Goal: Task Accomplishment & Management: Manage account settings

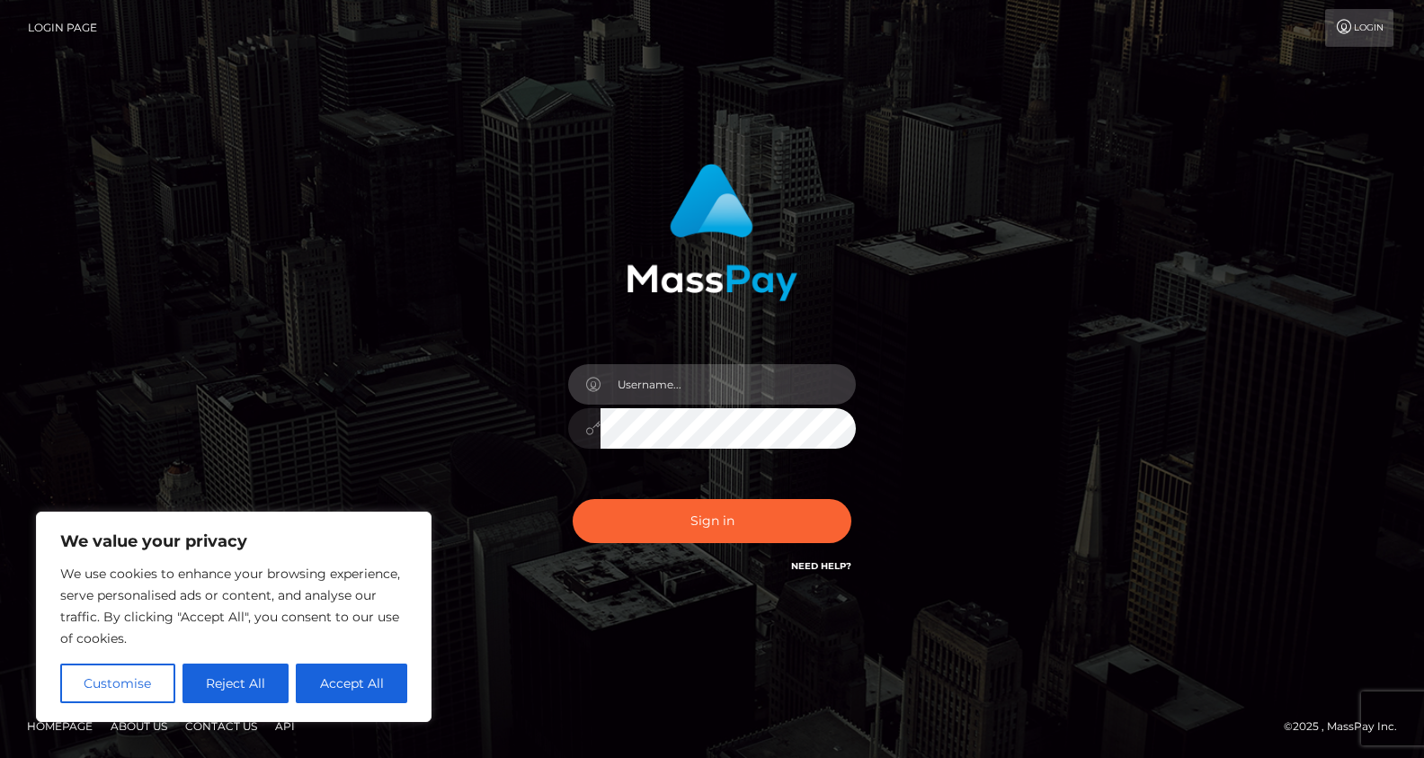
click at [779, 365] on input "text" at bounding box center [728, 384] width 255 height 40
type input "Drew Guizzetti"
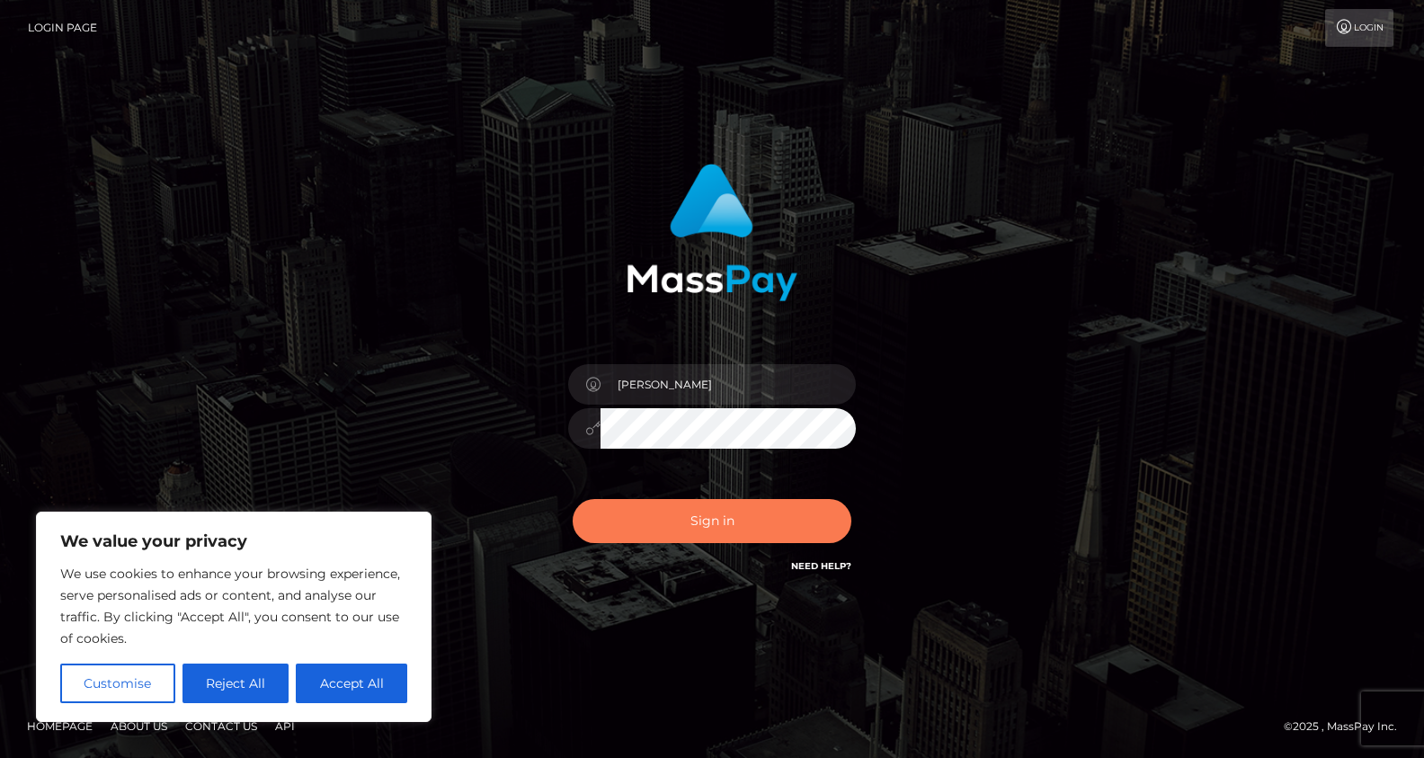
click at [699, 535] on button "Sign in" at bounding box center [712, 521] width 279 height 44
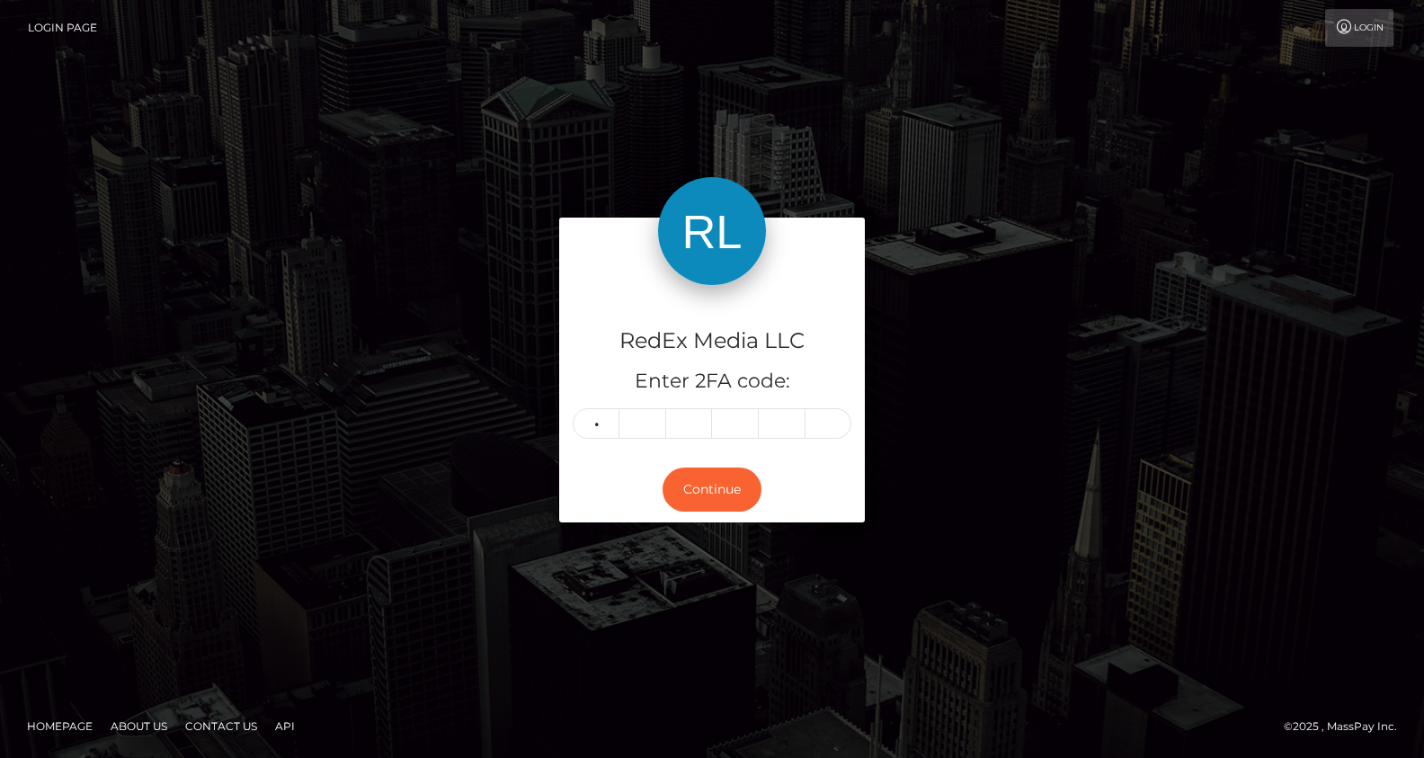
type input "1"
type input "0"
type input "5"
type input "4"
type input "7"
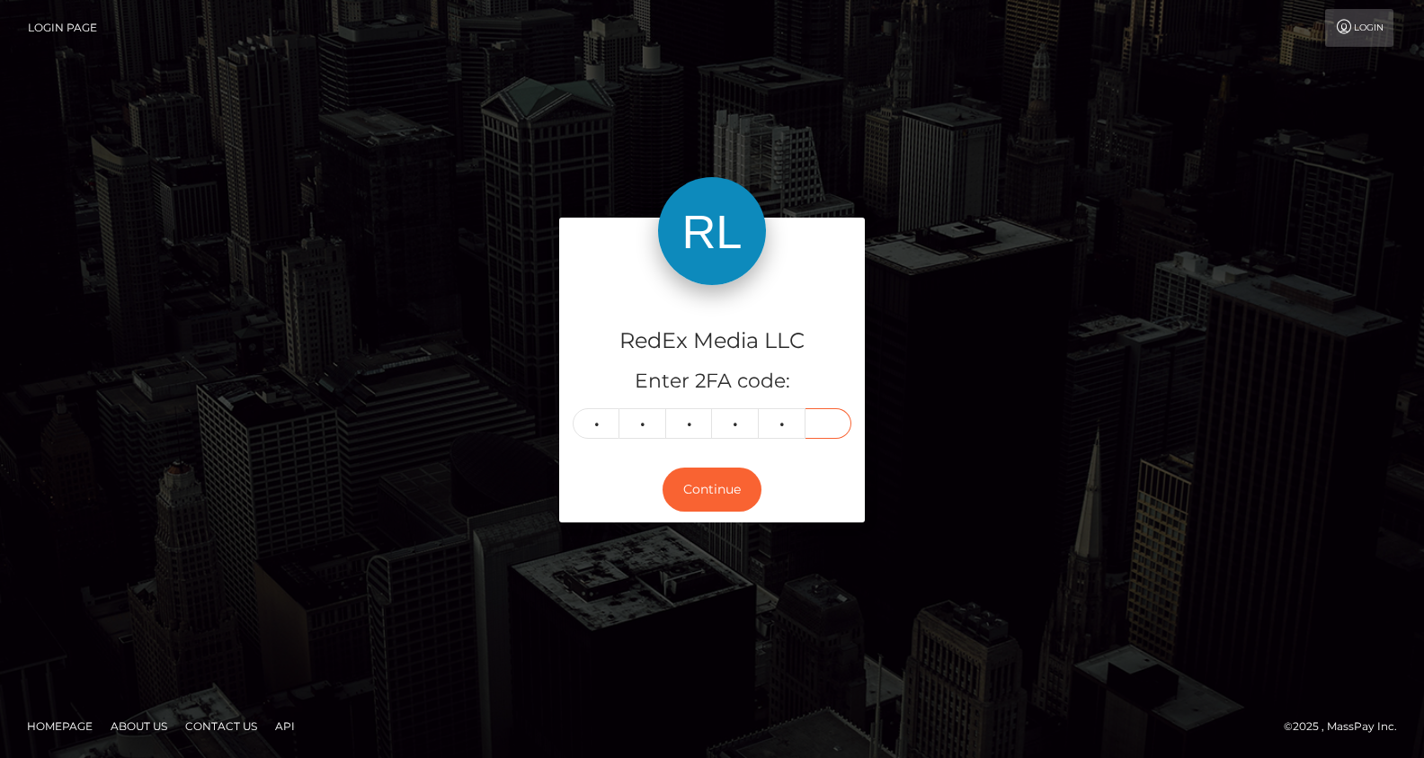
type input "4"
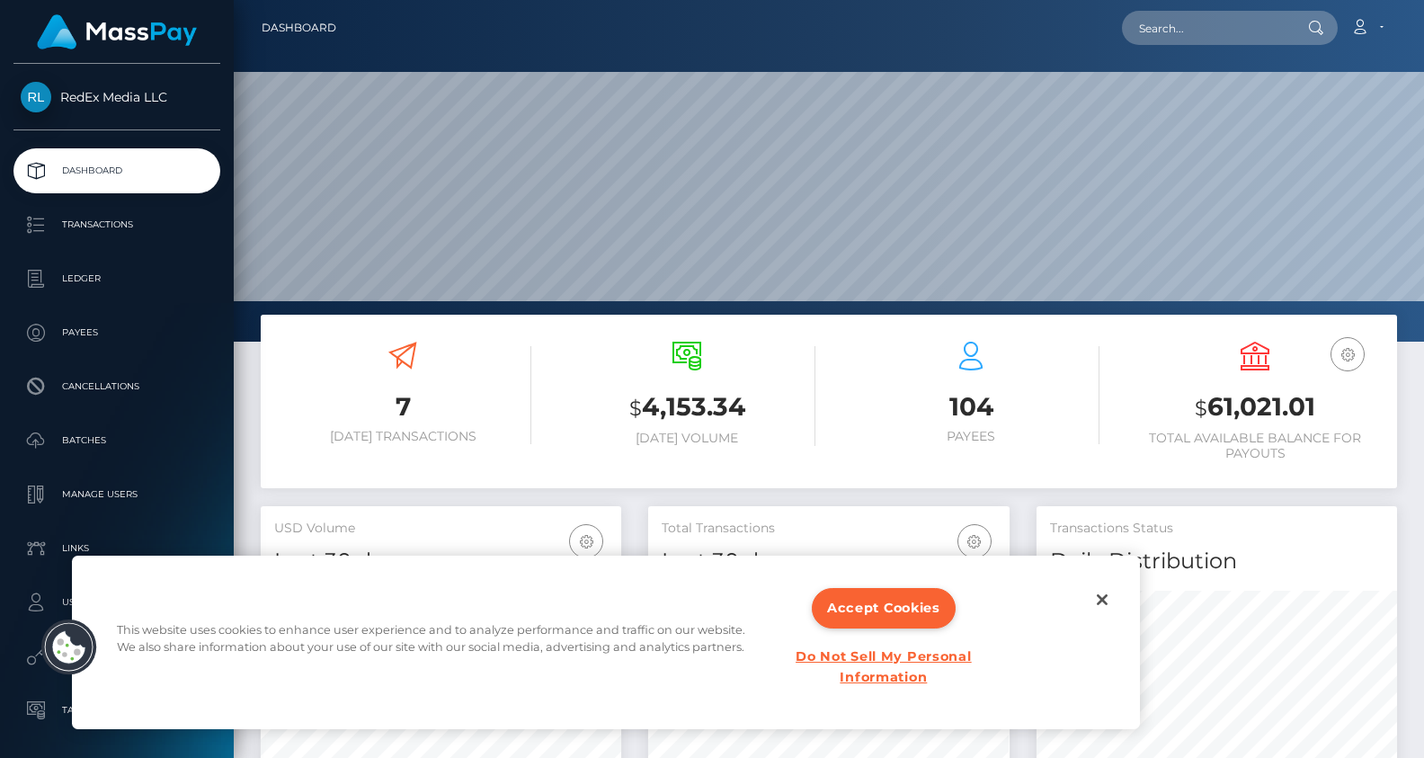
scroll to position [318, 361]
click at [114, 328] on p "Payees" at bounding box center [117, 332] width 192 height 27
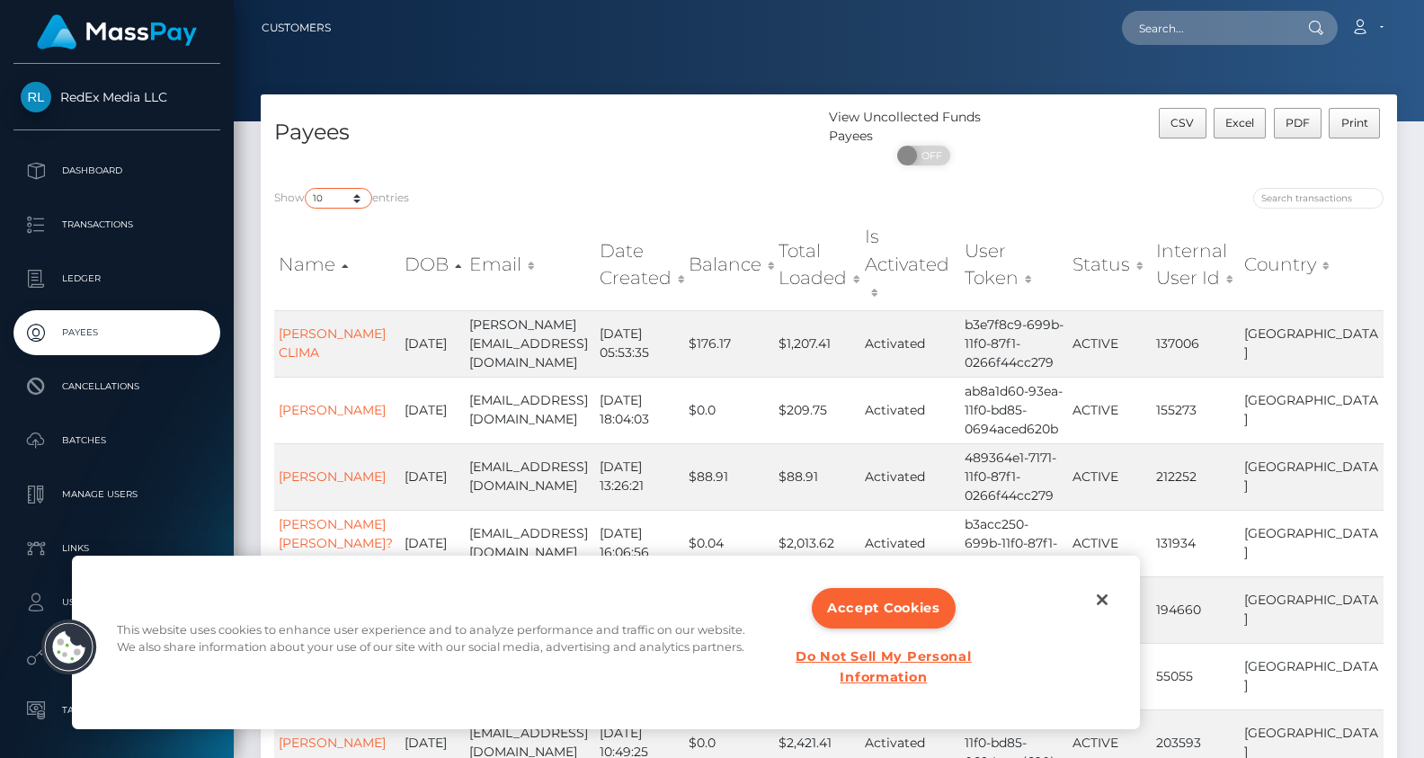
click at [351, 193] on select "10 25 50 100 250" at bounding box center [338, 198] width 67 height 21
select select "250"
click at [307, 189] on select "10 25 50 100 250" at bounding box center [338, 198] width 67 height 21
click at [1108, 599] on button "Close" at bounding box center [1103, 600] width 40 height 40
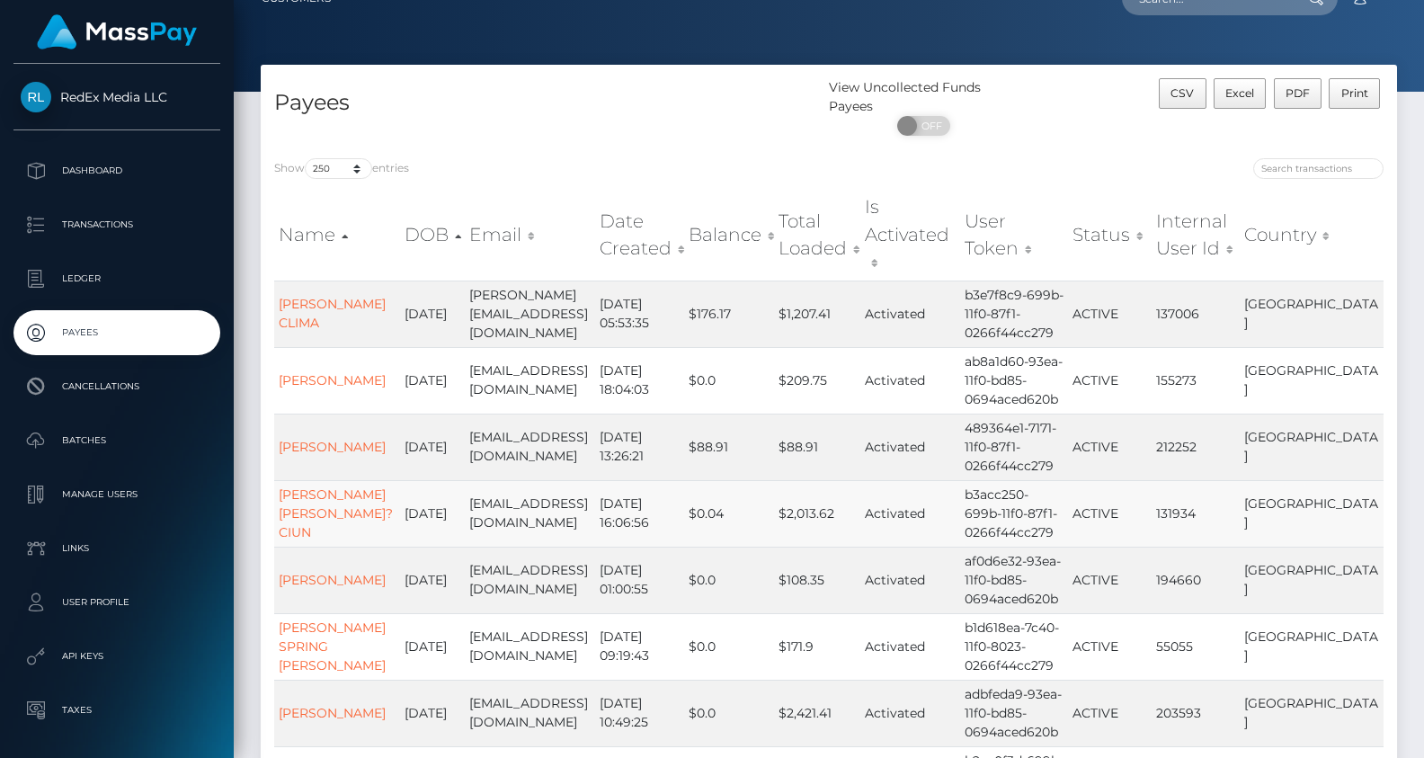
scroll to position [4547, 0]
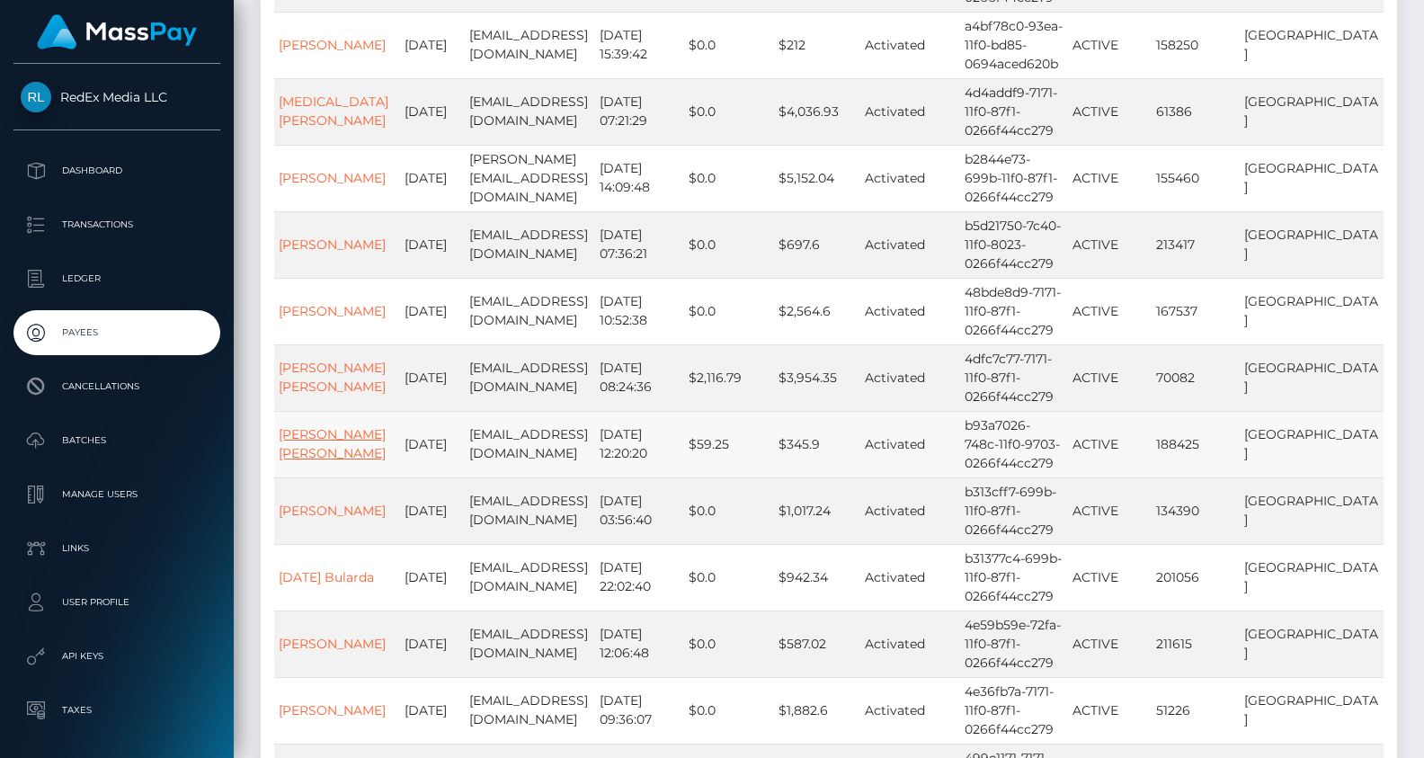
click at [345, 426] on link "Aline Heftsiba Dery" at bounding box center [332, 443] width 107 height 35
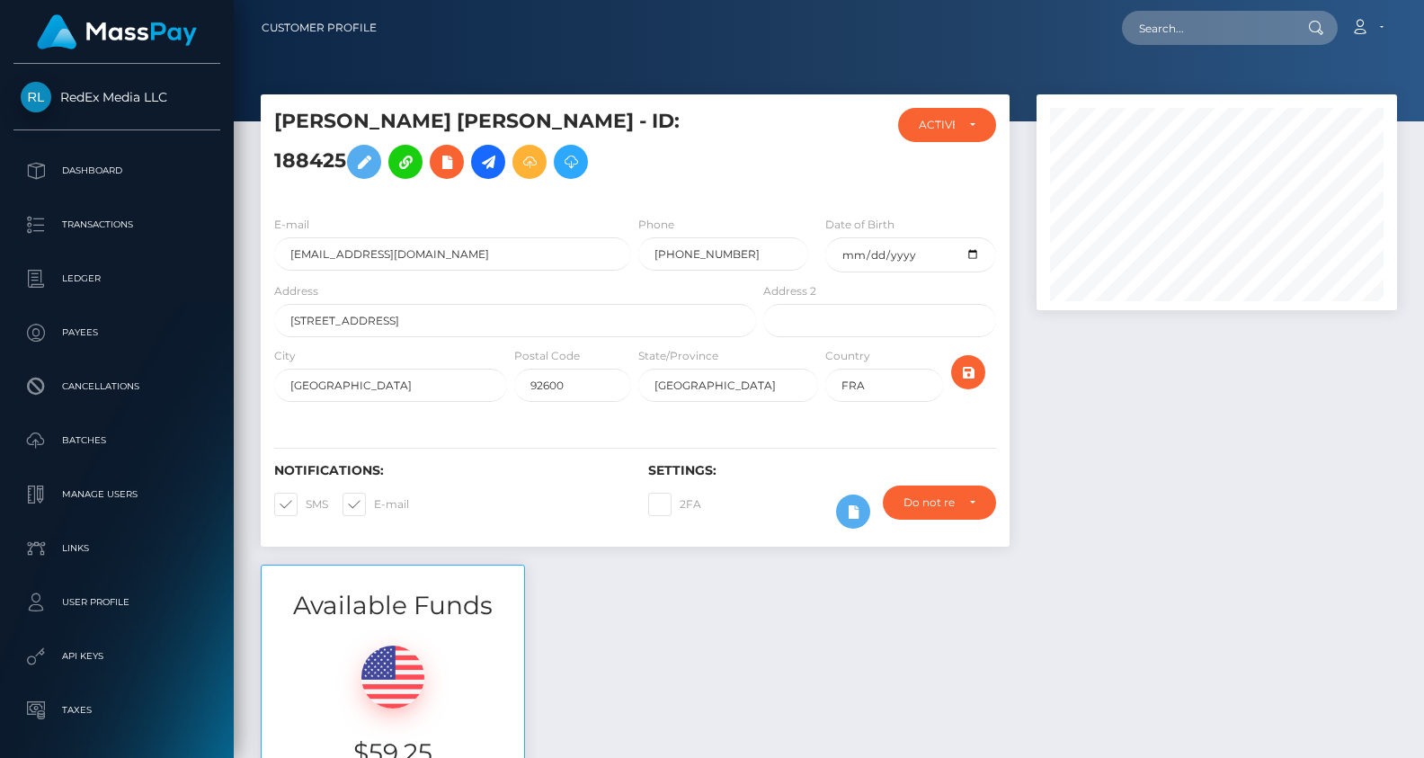
scroll to position [216, 361]
click at [694, 281] on div "Phone [PHONE_NUMBER]" at bounding box center [728, 248] width 187 height 67
click at [718, 271] on input "[PHONE_NUMBER]" at bounding box center [723, 253] width 170 height 33
drag, startPoint x: 758, startPoint y: 281, endPoint x: 717, endPoint y: 280, distance: 41.4
click at [717, 271] on input "[PHONE_NUMBER]" at bounding box center [723, 253] width 170 height 33
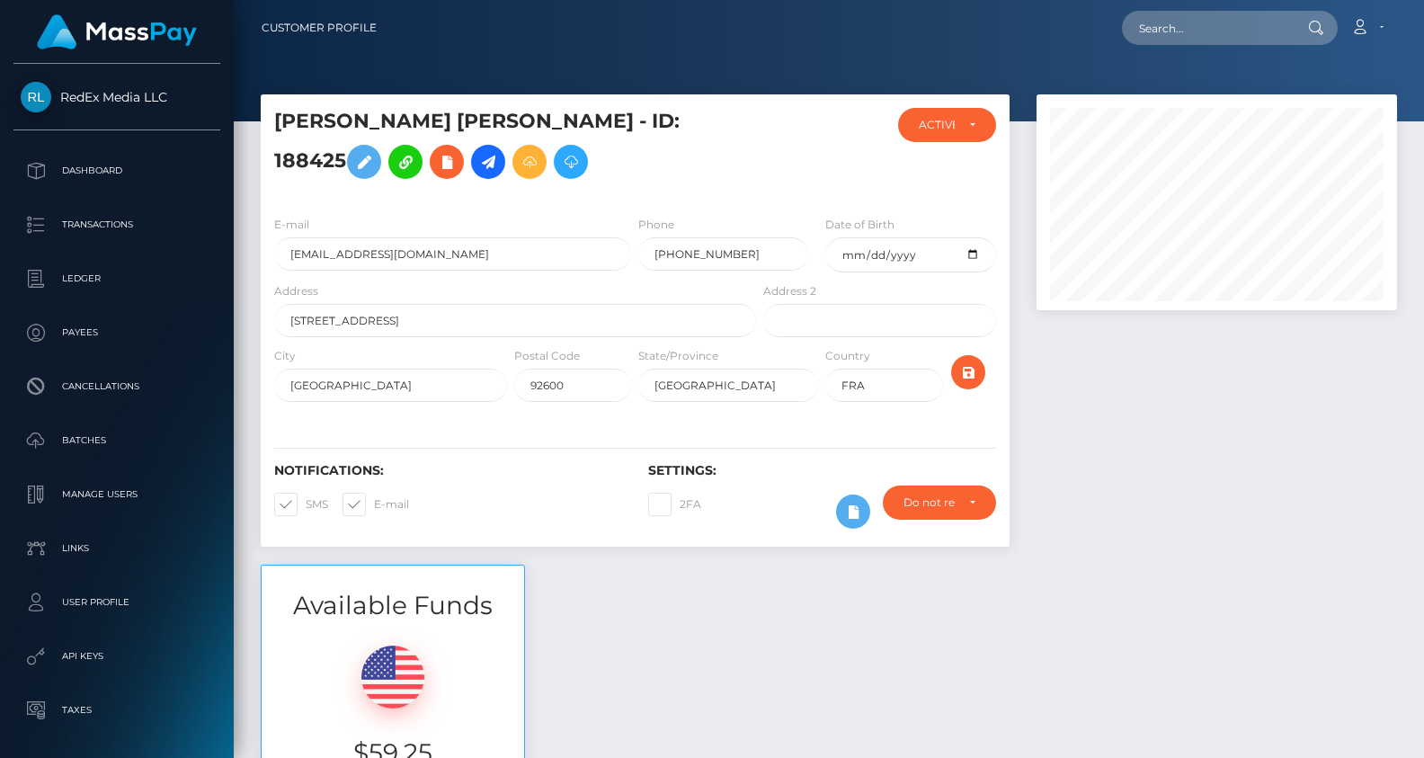
click at [757, 201] on div "[PERSON_NAME] [PERSON_NAME] - ID: 188425" at bounding box center [510, 155] width 499 height 94
drag, startPoint x: 754, startPoint y: 280, endPoint x: 664, endPoint y: 281, distance: 90.8
click at [664, 271] on input "[PHONE_NUMBER]" at bounding box center [723, 253] width 170 height 33
paste input "33 751215985"
click at [678, 271] on input "[PHONE_NUMBER]" at bounding box center [723, 253] width 170 height 33
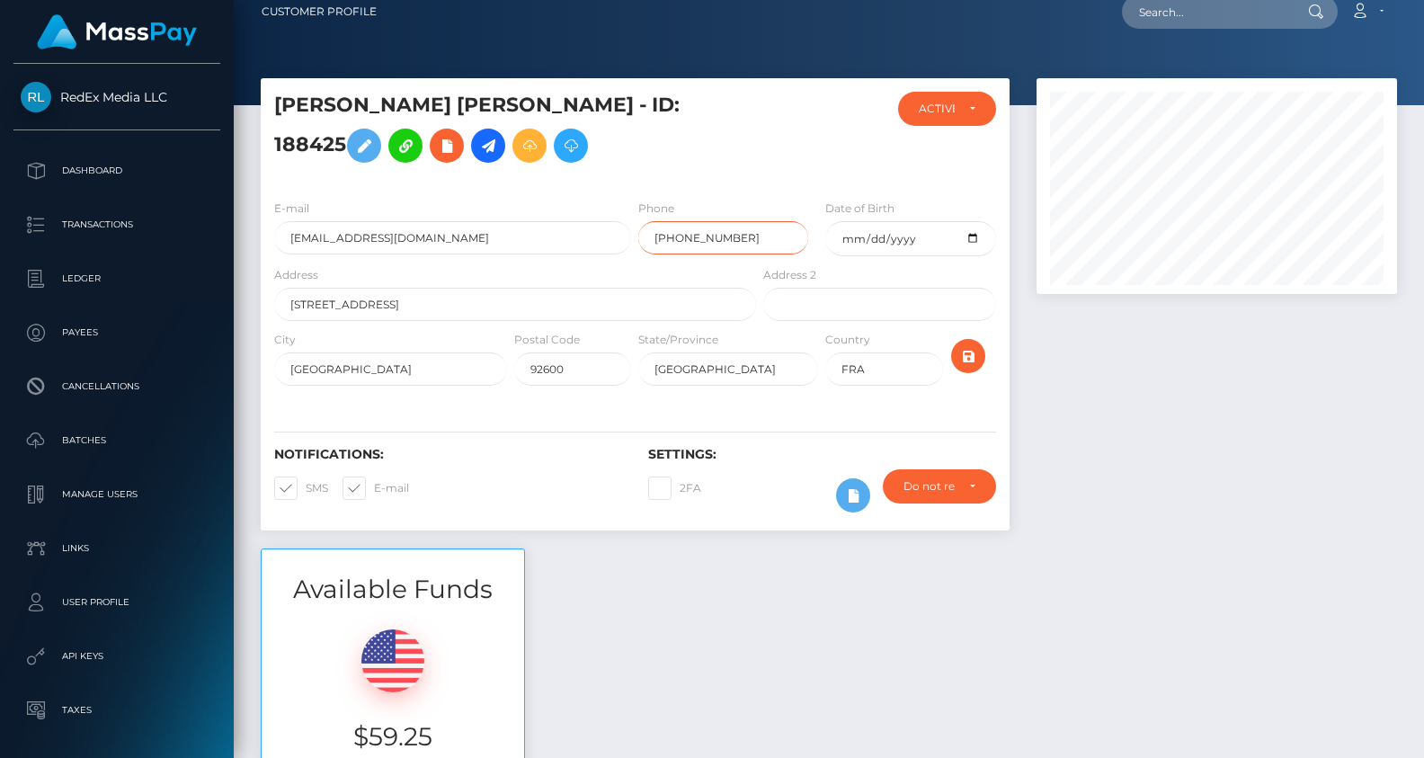
scroll to position [24, 0]
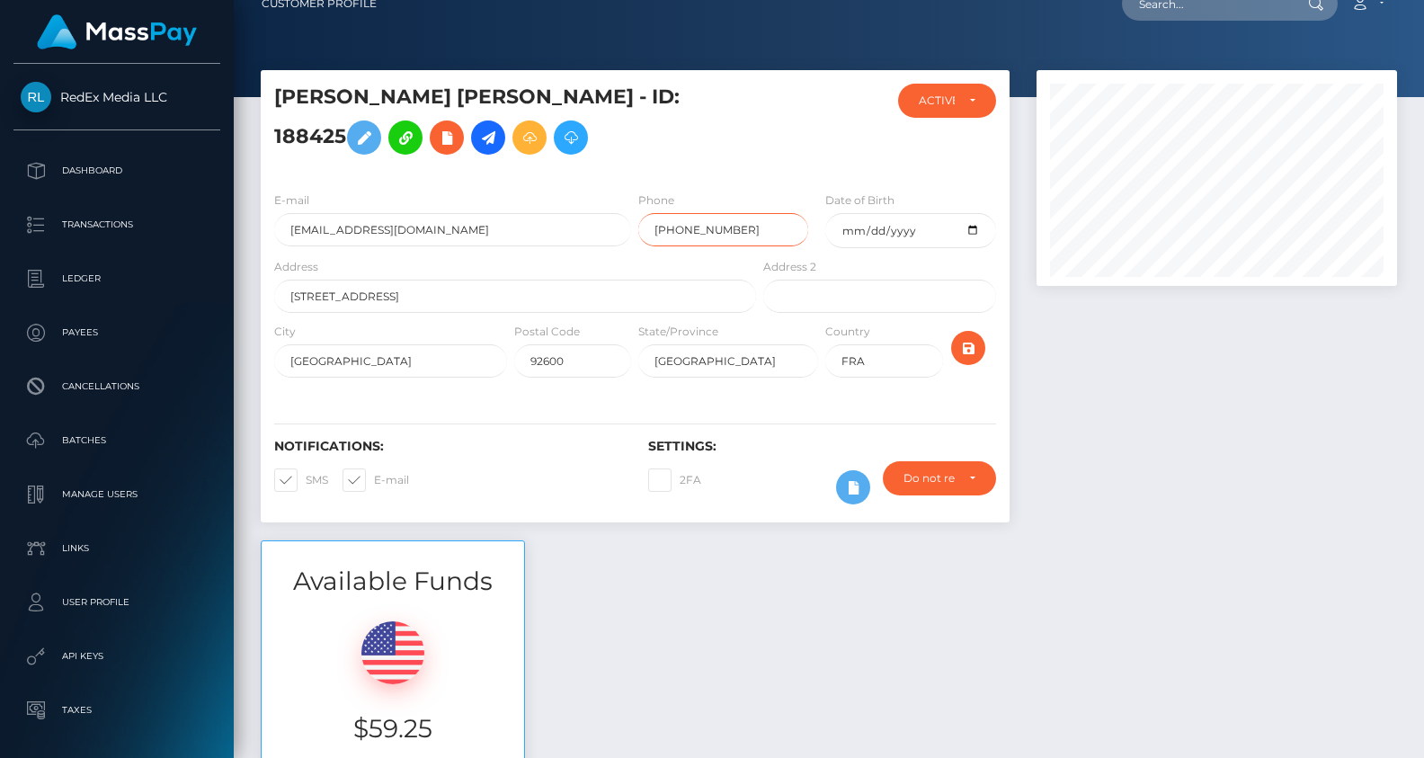
type input "[PHONE_NUMBER]"
click at [1127, 459] on div at bounding box center [1217, 305] width 388 height 470
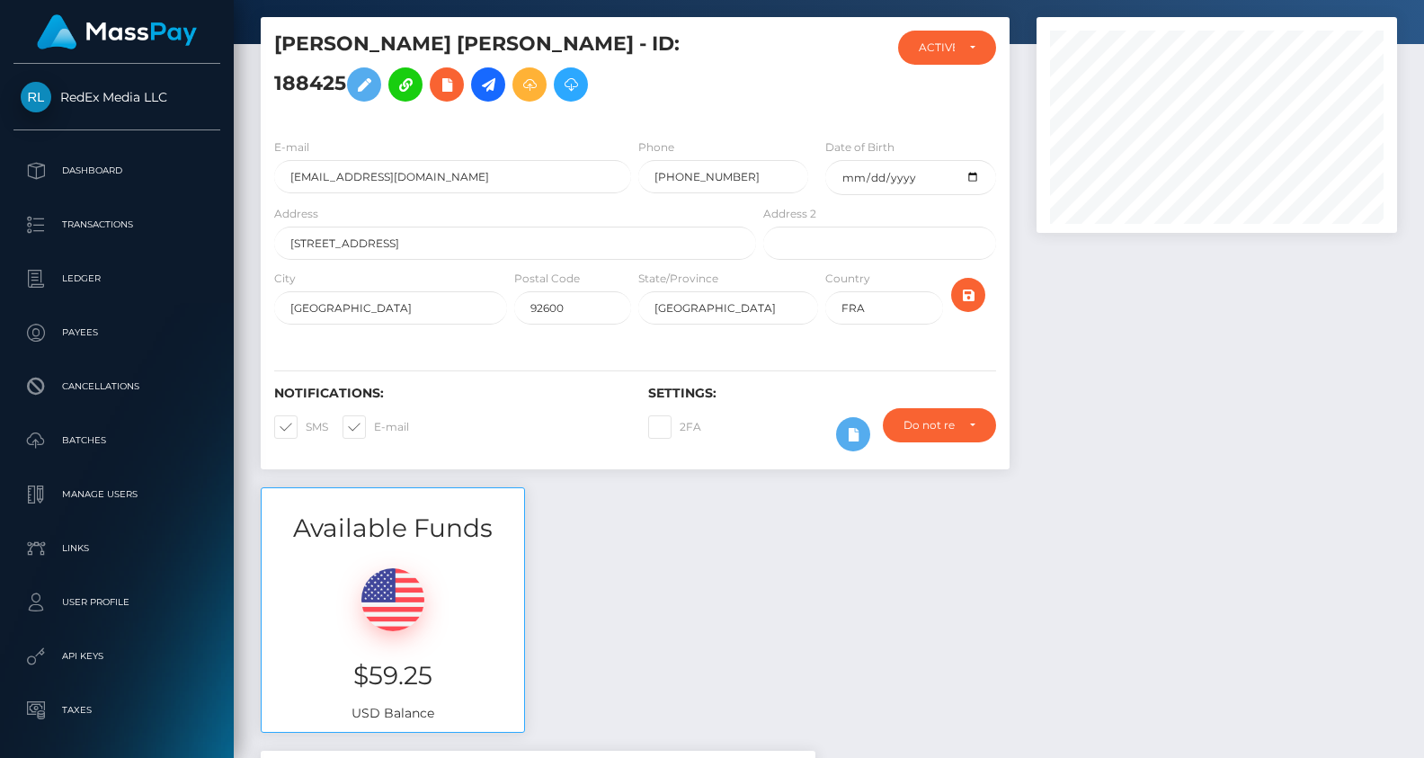
scroll to position [0, 0]
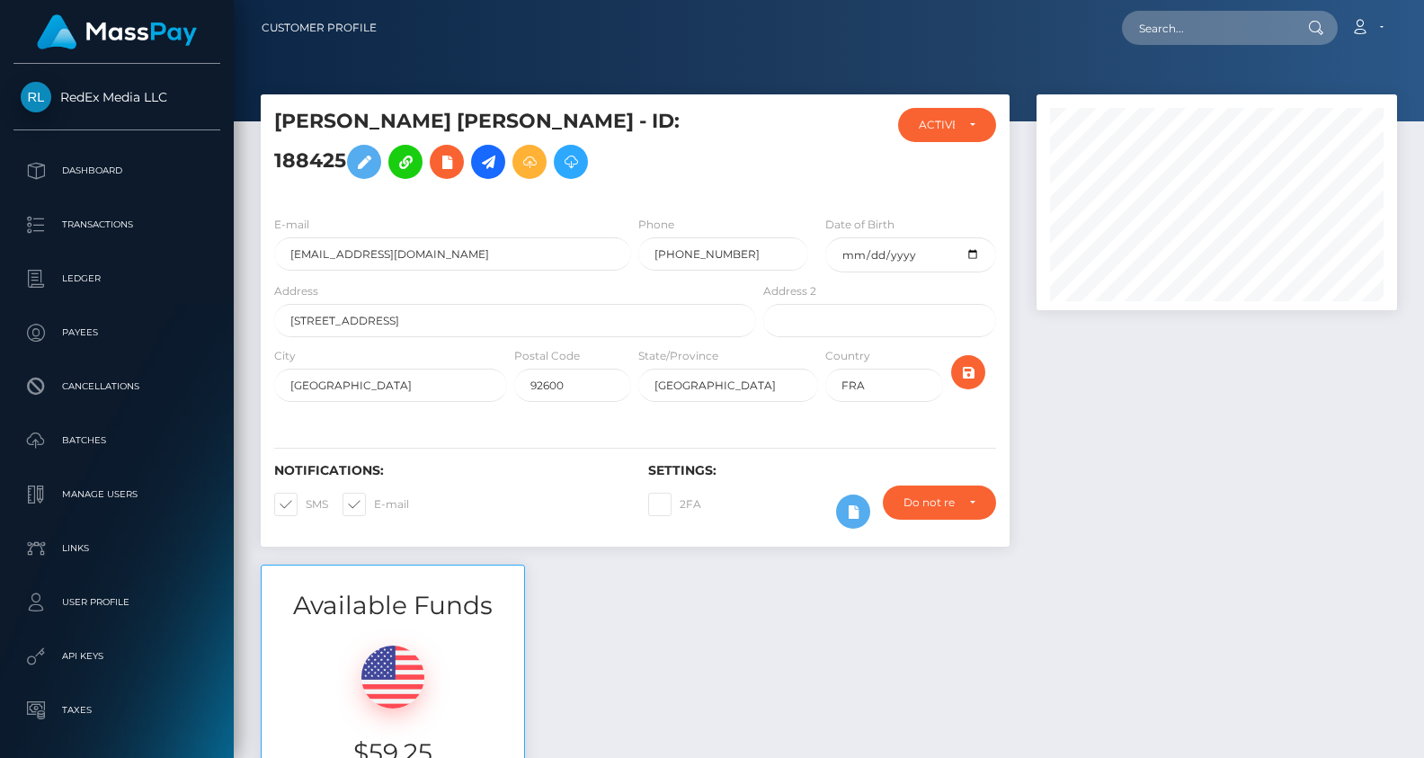
click at [1112, 456] on div at bounding box center [1217, 329] width 388 height 470
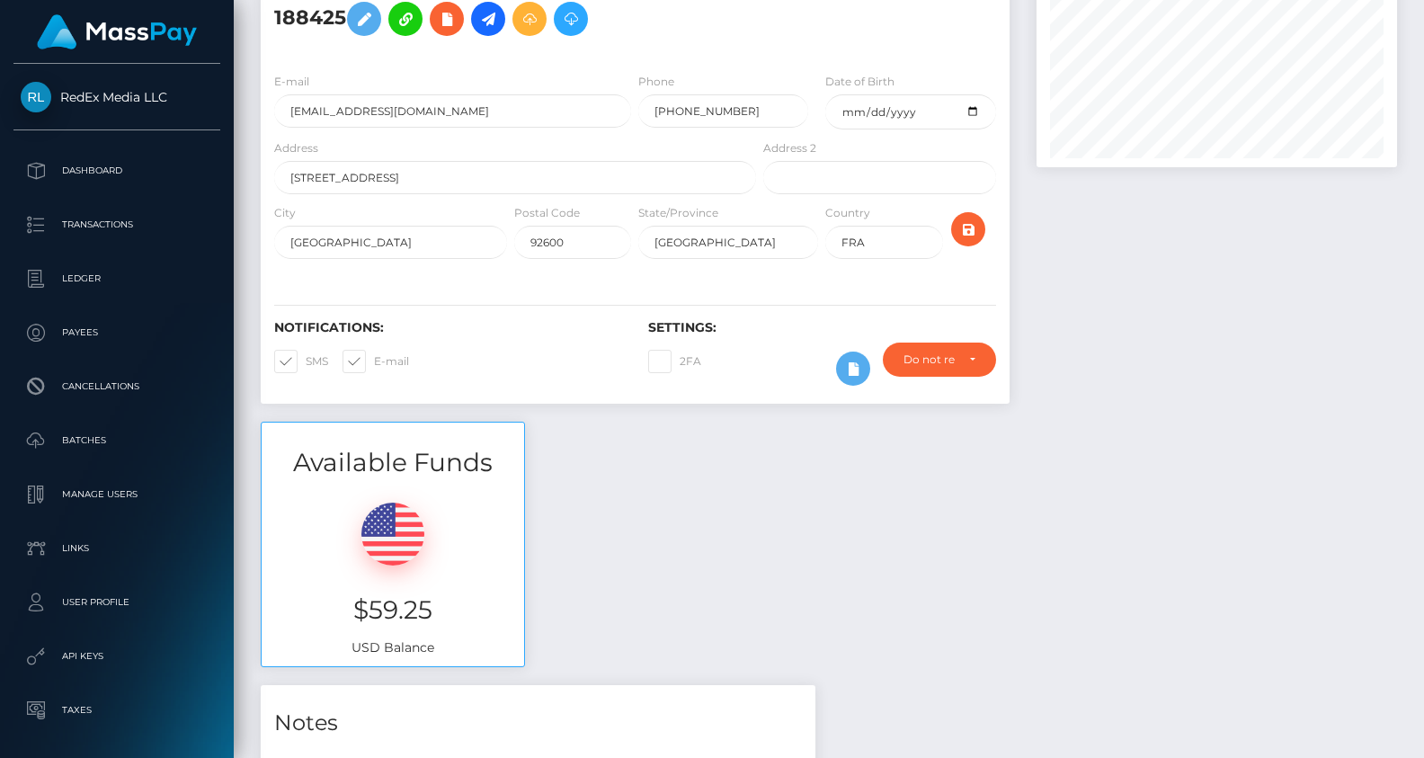
scroll to position [268, 0]
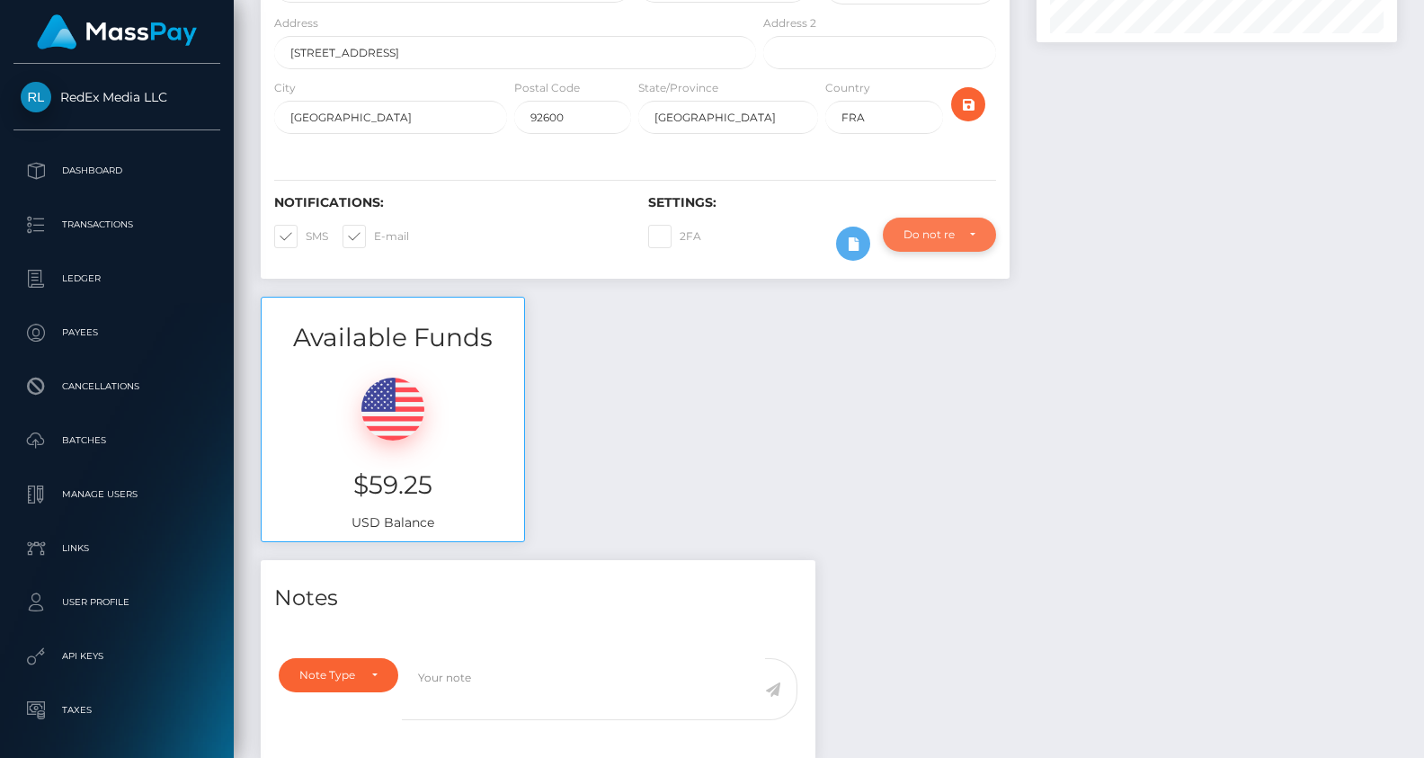
click at [988, 252] on div "Do not require" at bounding box center [939, 235] width 113 height 34
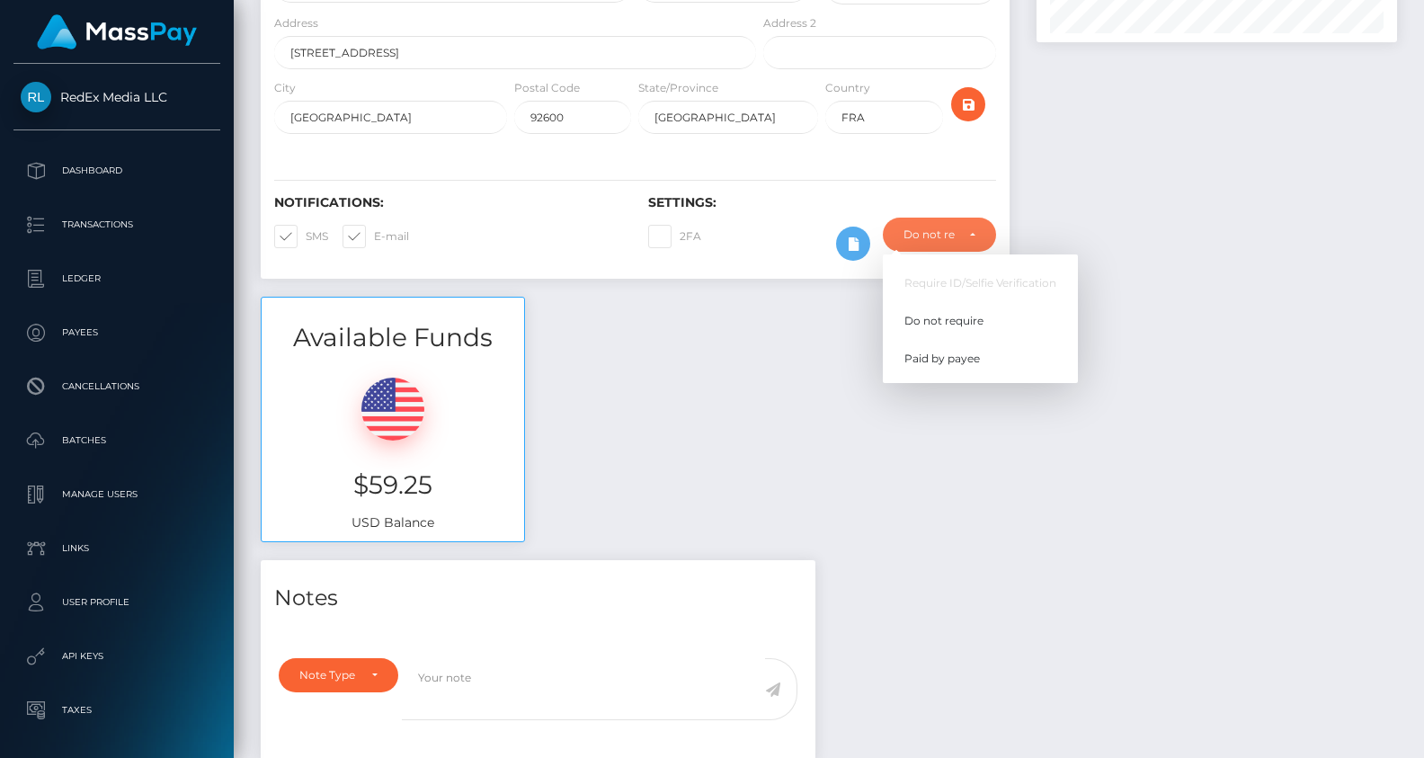
click at [1202, 224] on div at bounding box center [1217, 61] width 388 height 470
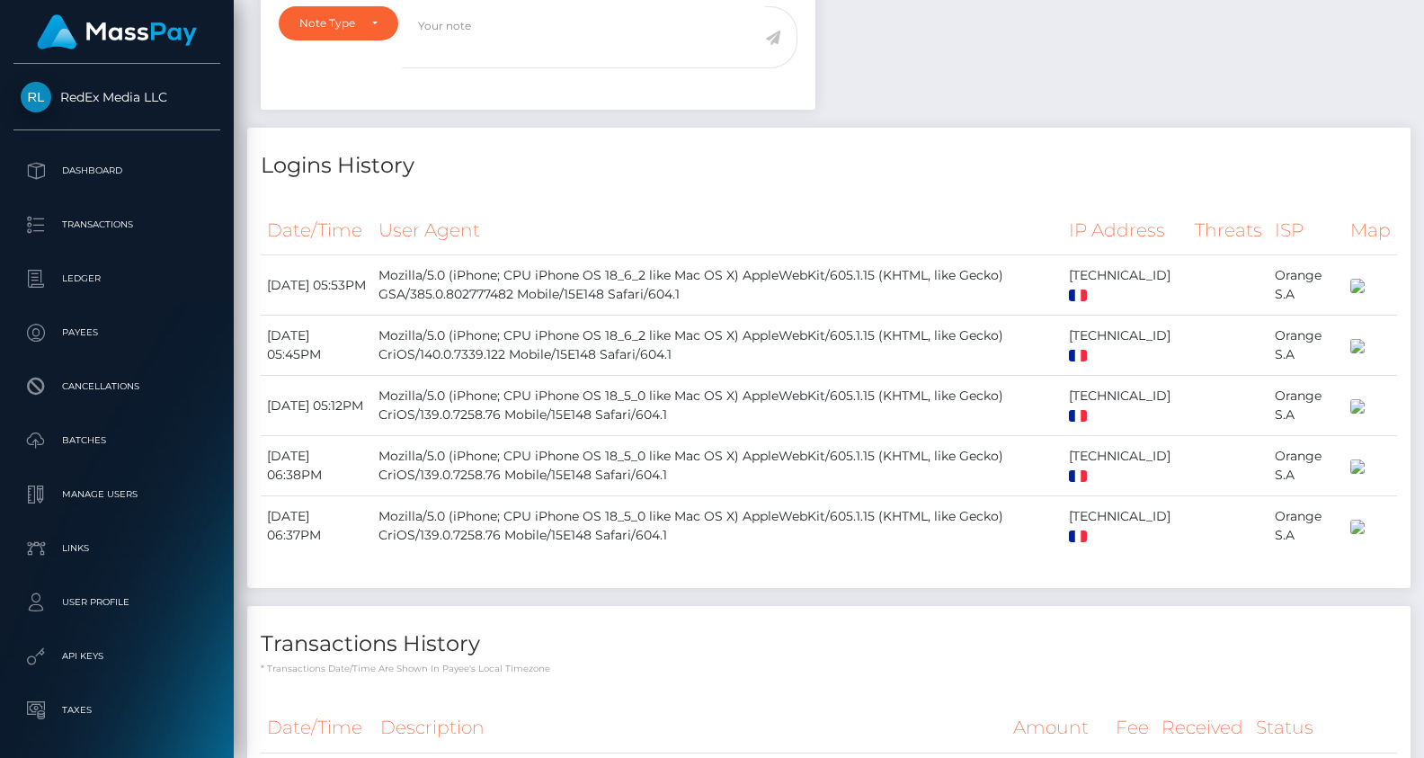
scroll to position [0, 0]
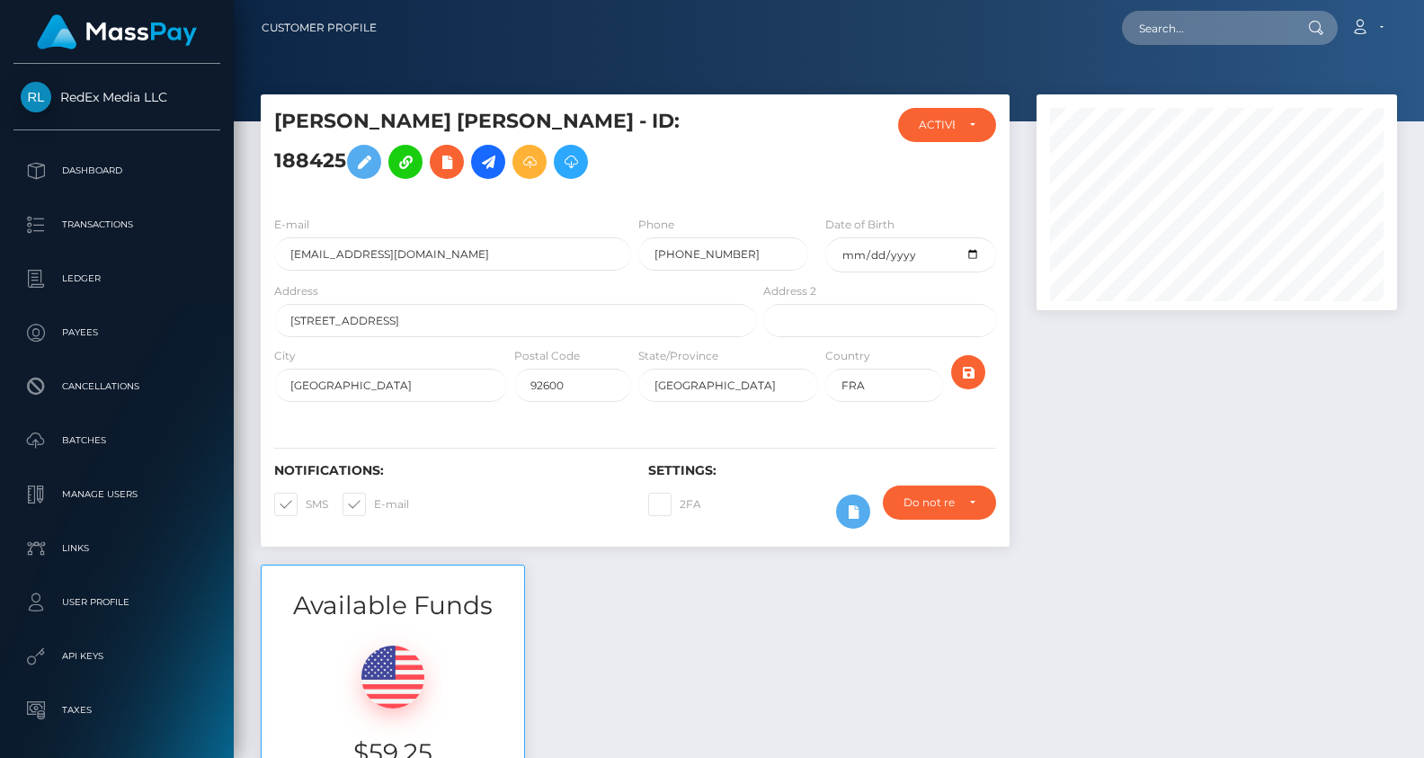
click at [1085, 518] on div at bounding box center [1217, 329] width 388 height 470
click at [1133, 534] on div at bounding box center [1217, 329] width 388 height 470
click at [68, 324] on p "Payees" at bounding box center [117, 332] width 192 height 27
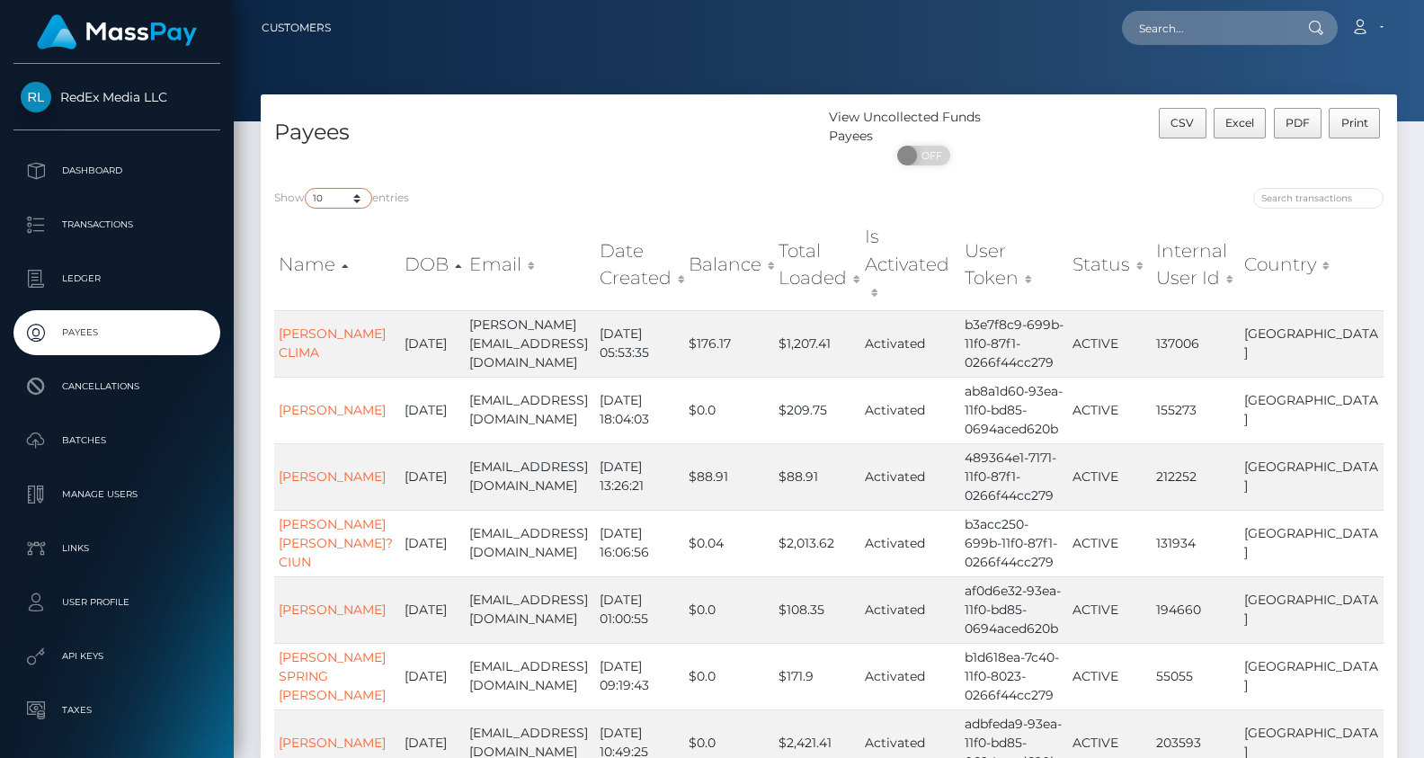
click at [349, 197] on select "10 25 50 100 250" at bounding box center [338, 198] width 67 height 21
select select "250"
click at [307, 189] on select "10 25 50 100 250" at bounding box center [338, 198] width 67 height 21
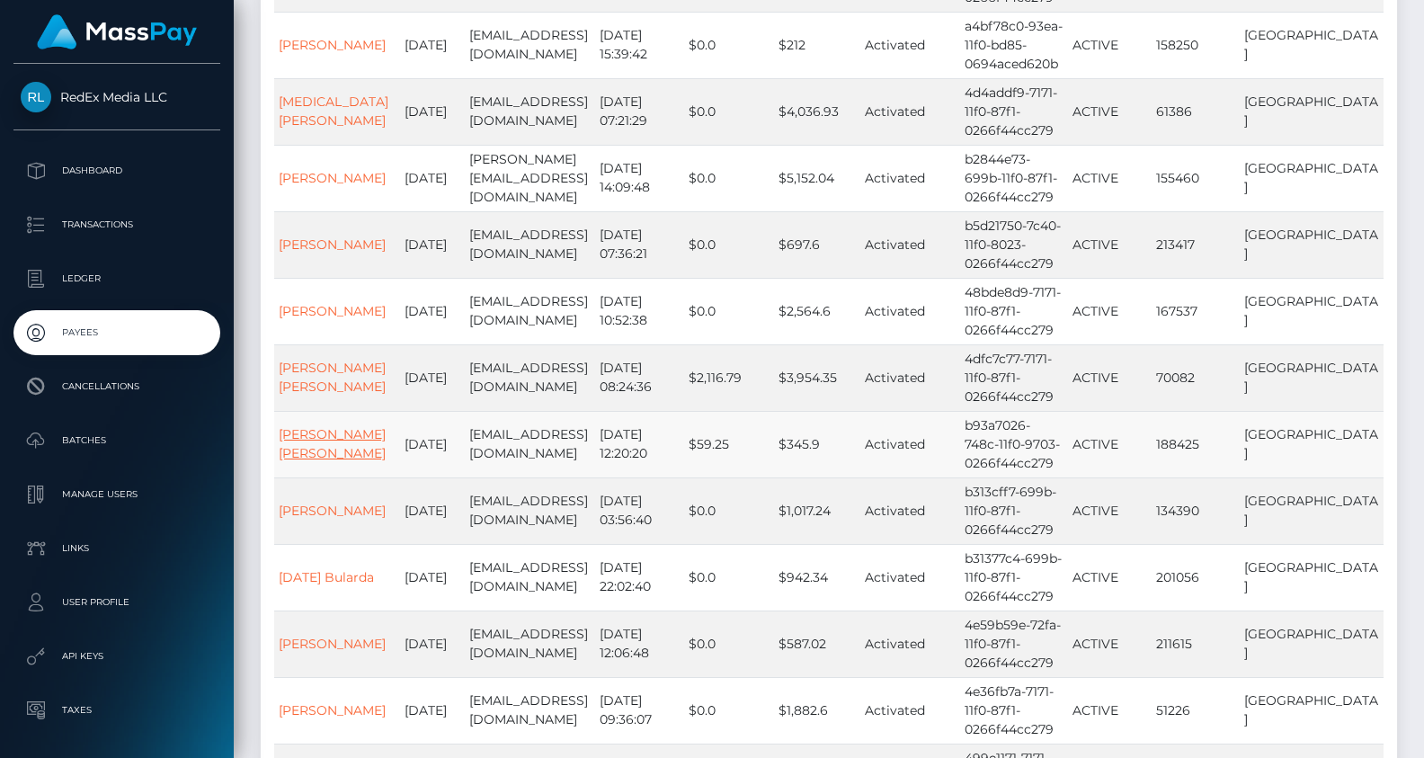
click at [333, 426] on link "Aline Heftsiba Dery" at bounding box center [332, 443] width 107 height 35
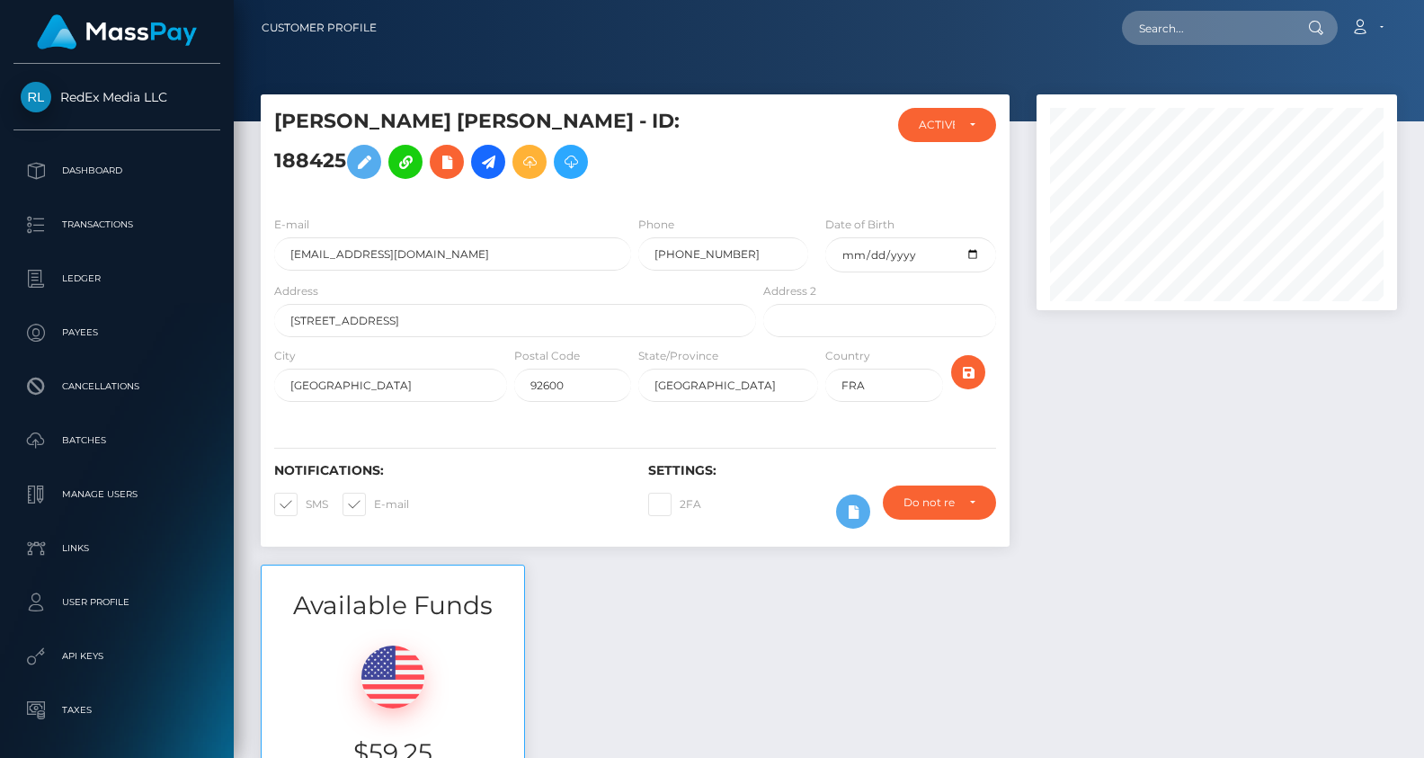
scroll to position [216, 361]
click at [977, 128] on div "ACTIVE" at bounding box center [947, 125] width 98 height 34
click at [800, 184] on div at bounding box center [822, 155] width 125 height 94
click at [375, 151] on icon at bounding box center [364, 162] width 22 height 22
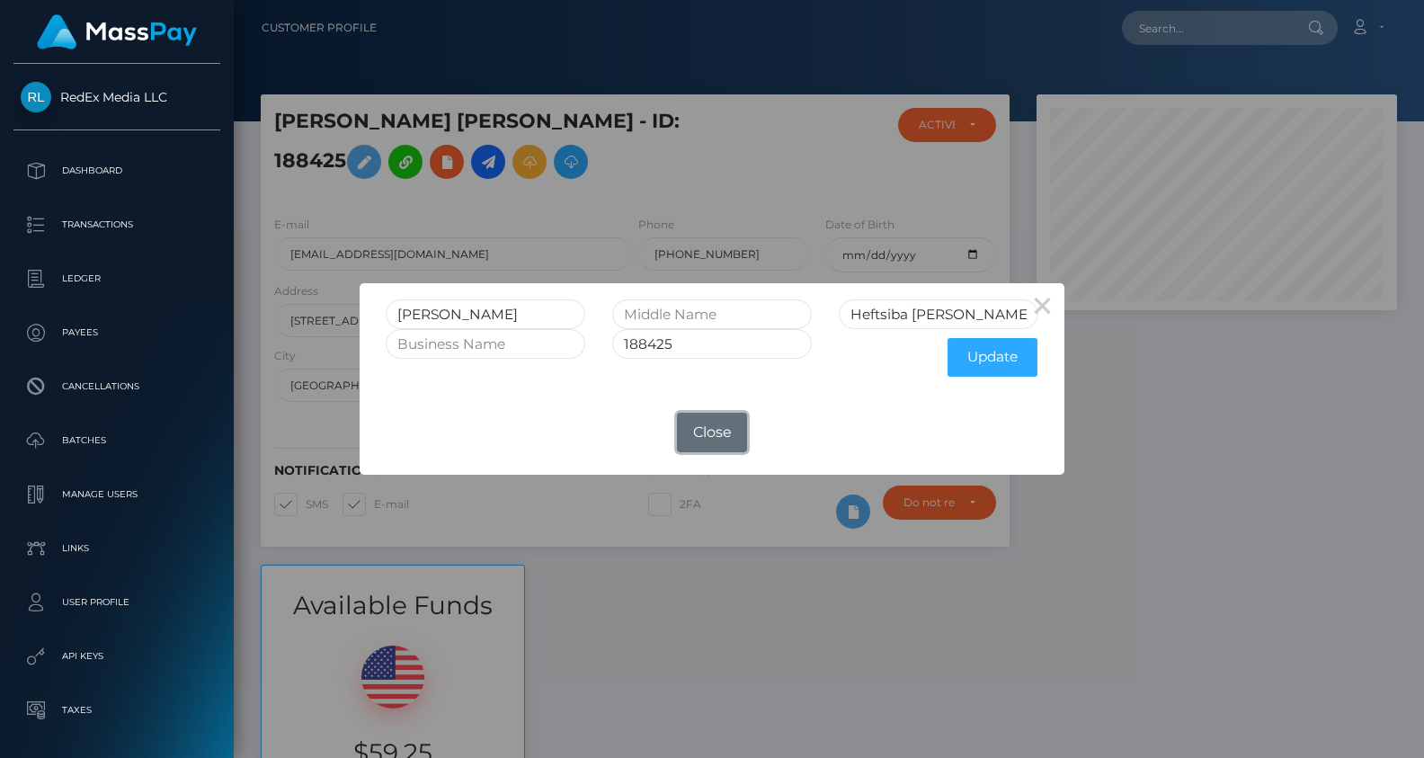
click at [725, 438] on button "Close" at bounding box center [712, 433] width 70 height 40
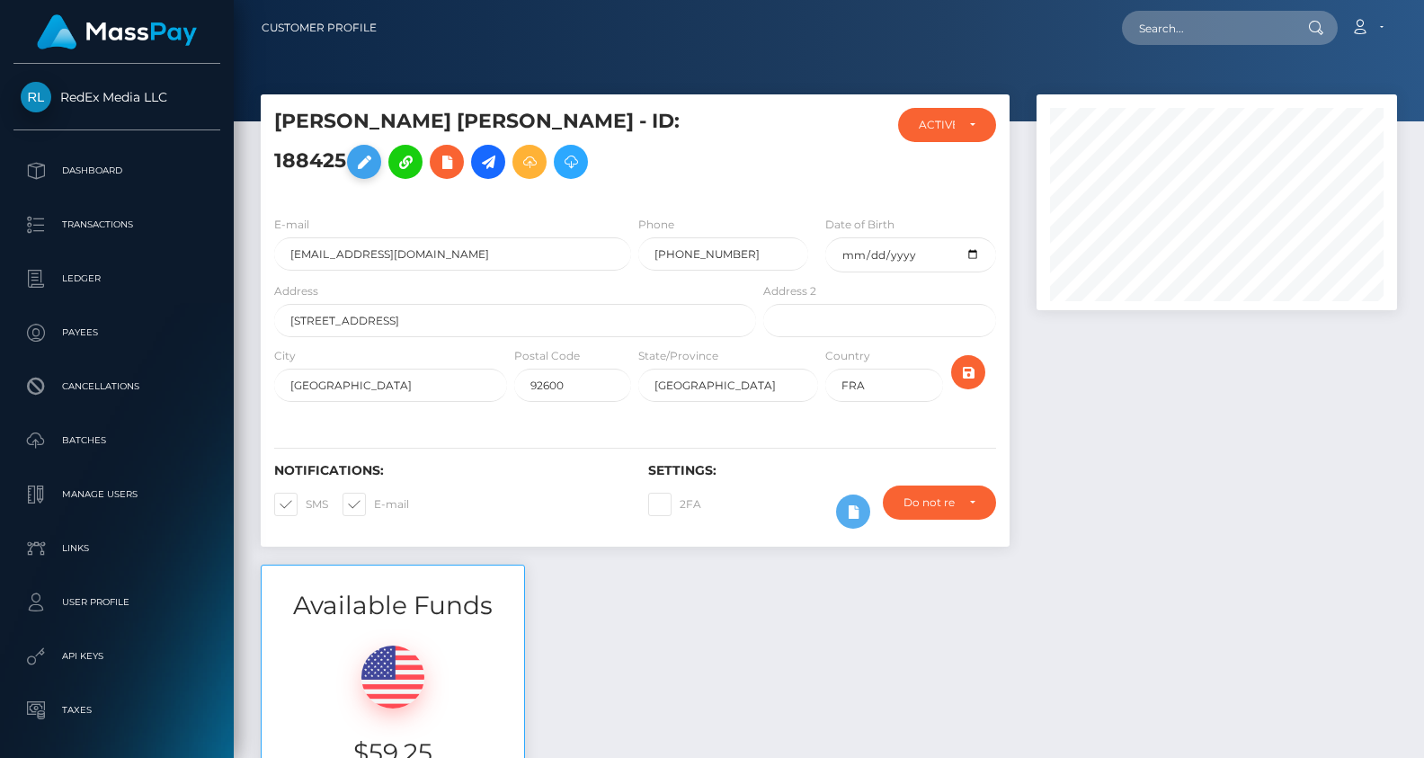
click at [375, 151] on icon at bounding box center [364, 162] width 22 height 22
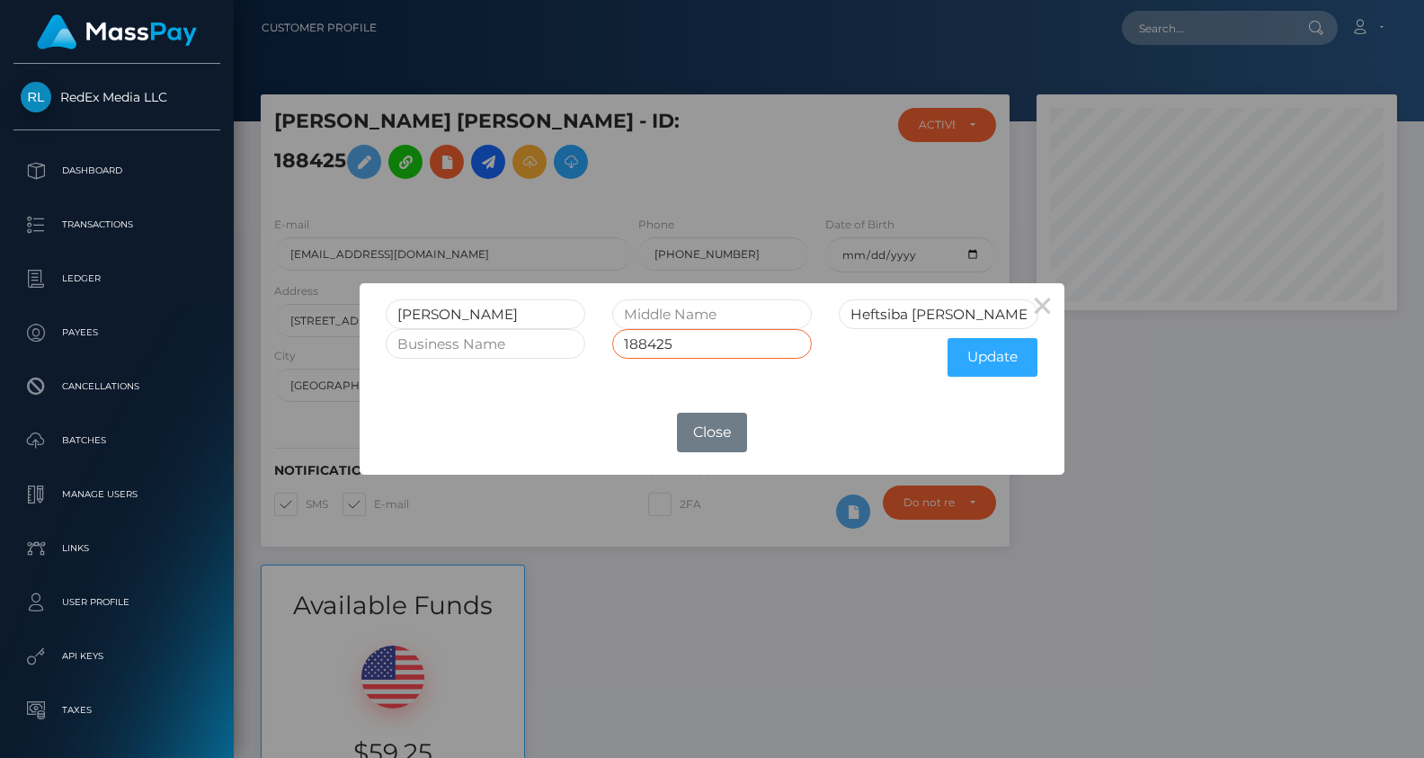
click at [721, 349] on input "188425" at bounding box center [712, 344] width 200 height 30
click at [1048, 301] on button "×" at bounding box center [1042, 304] width 43 height 43
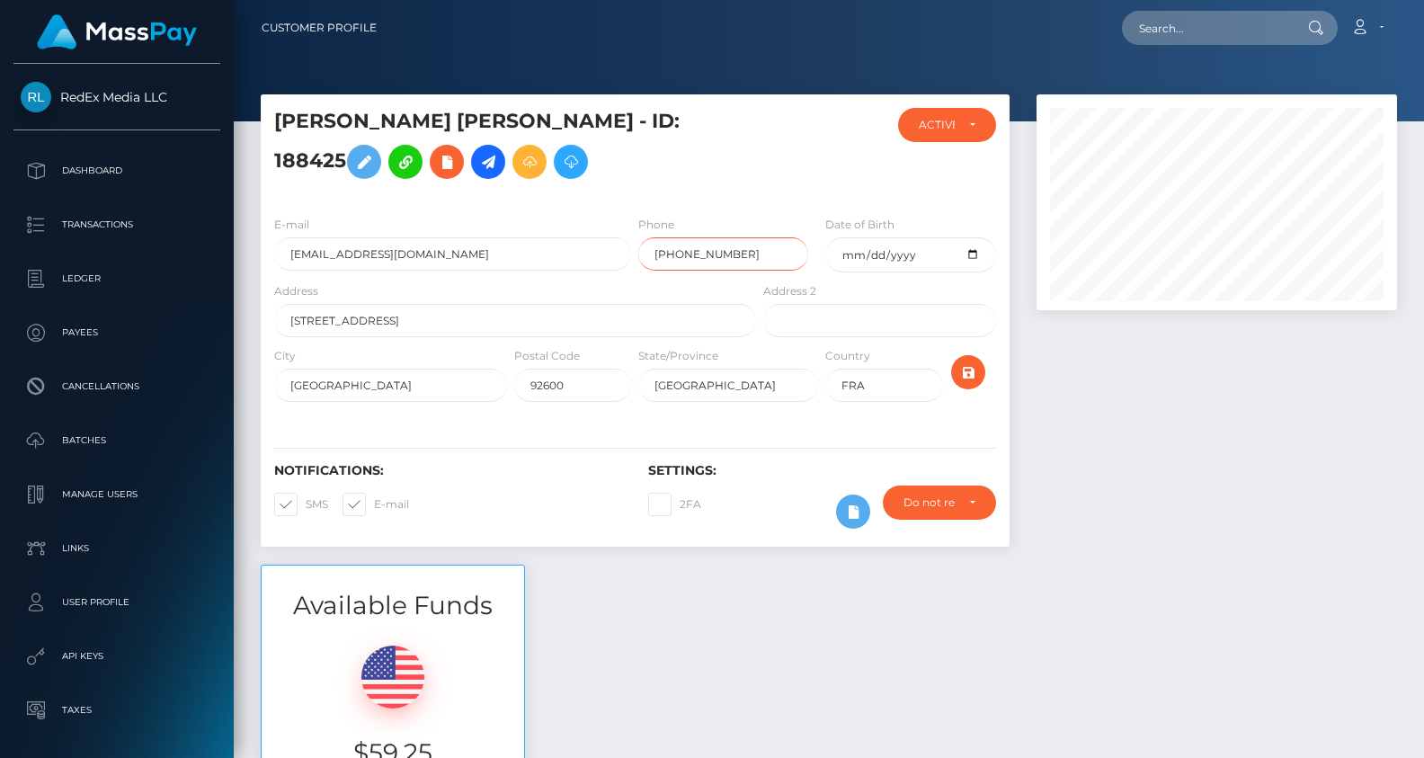
drag, startPoint x: 753, startPoint y: 281, endPoint x: 659, endPoint y: 278, distance: 93.5
click at [659, 271] on input "+6282340218576" at bounding box center [723, 253] width 170 height 33
paste input "33 751215985"
click at [681, 271] on input "+33 751215985" at bounding box center [723, 253] width 170 height 33
click at [677, 271] on input "+33 751215985" at bounding box center [723, 253] width 170 height 33
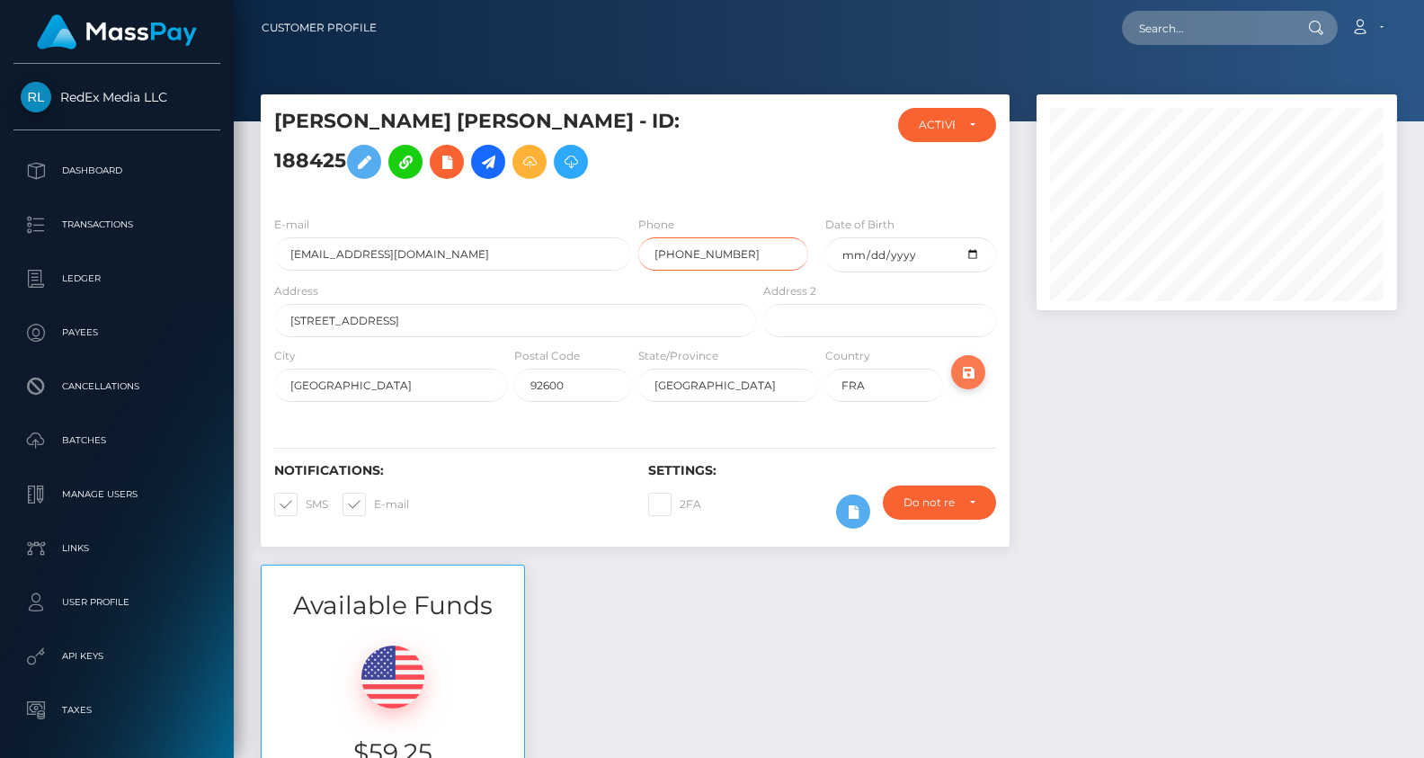
type input "[PHONE_NUMBER]"
click at [971, 384] on icon "submit" at bounding box center [969, 372] width 22 height 22
click at [136, 334] on p "Payees" at bounding box center [117, 332] width 192 height 27
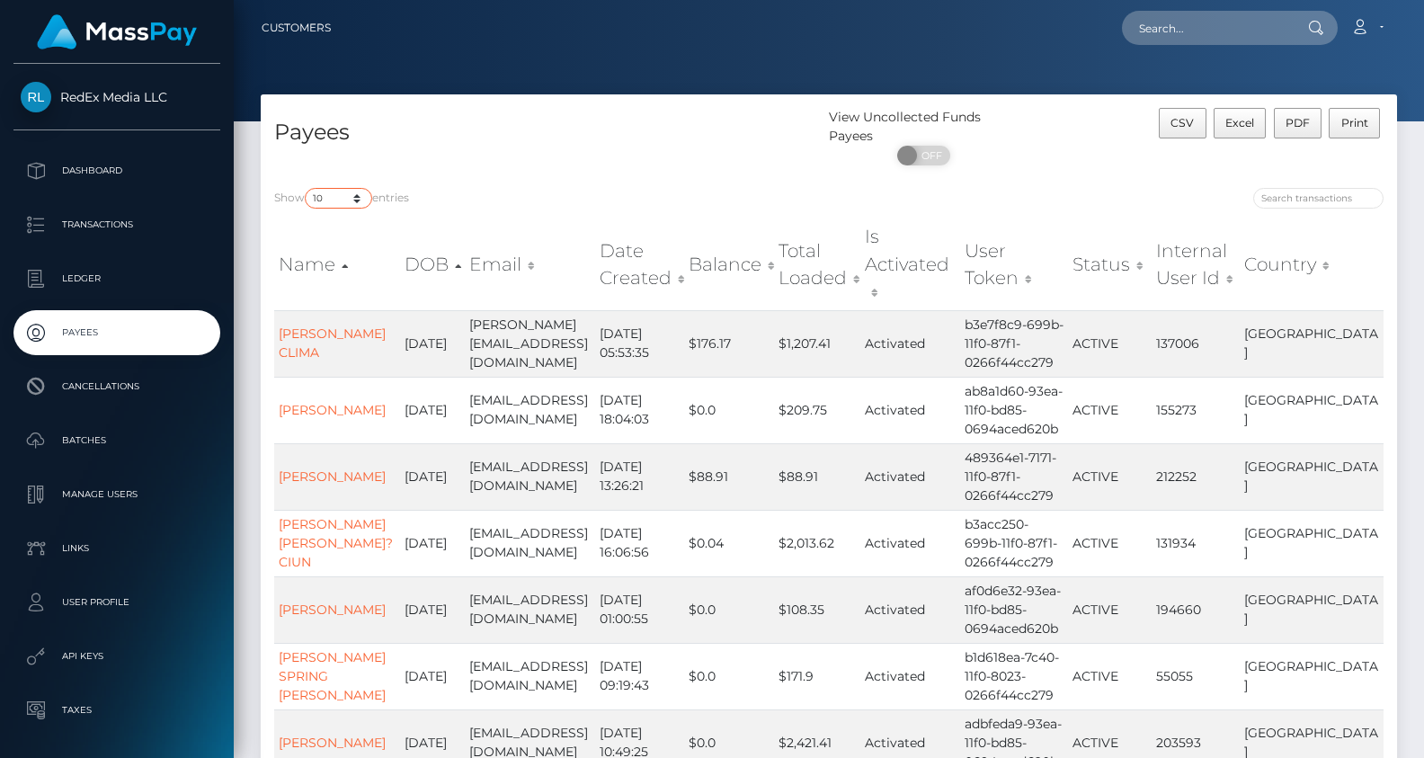
click at [346, 205] on select "10 25 50 100 250" at bounding box center [338, 198] width 67 height 21
select select "250"
click at [307, 189] on select "10 25 50 100 250" at bounding box center [338, 198] width 67 height 21
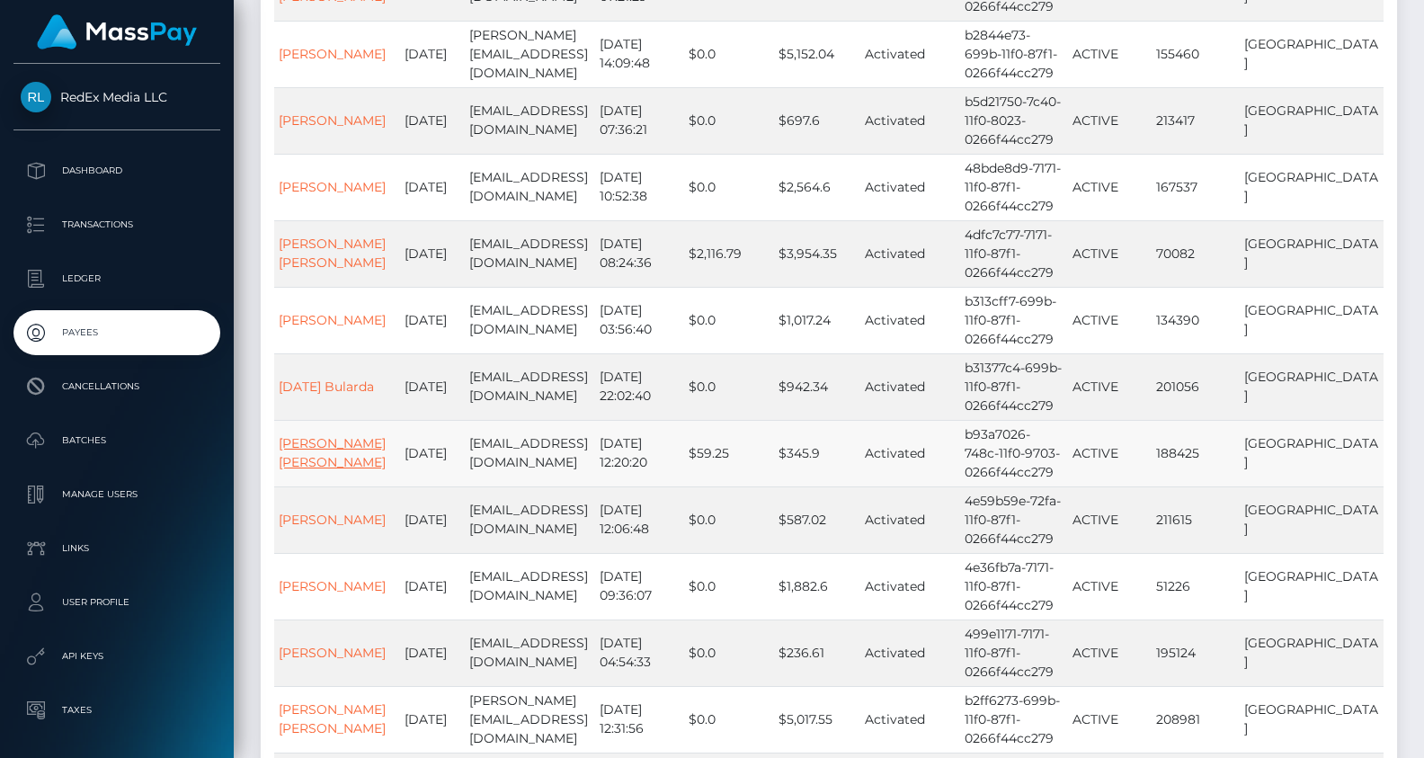
click at [326, 435] on link "[PERSON_NAME] [PERSON_NAME]" at bounding box center [332, 452] width 107 height 35
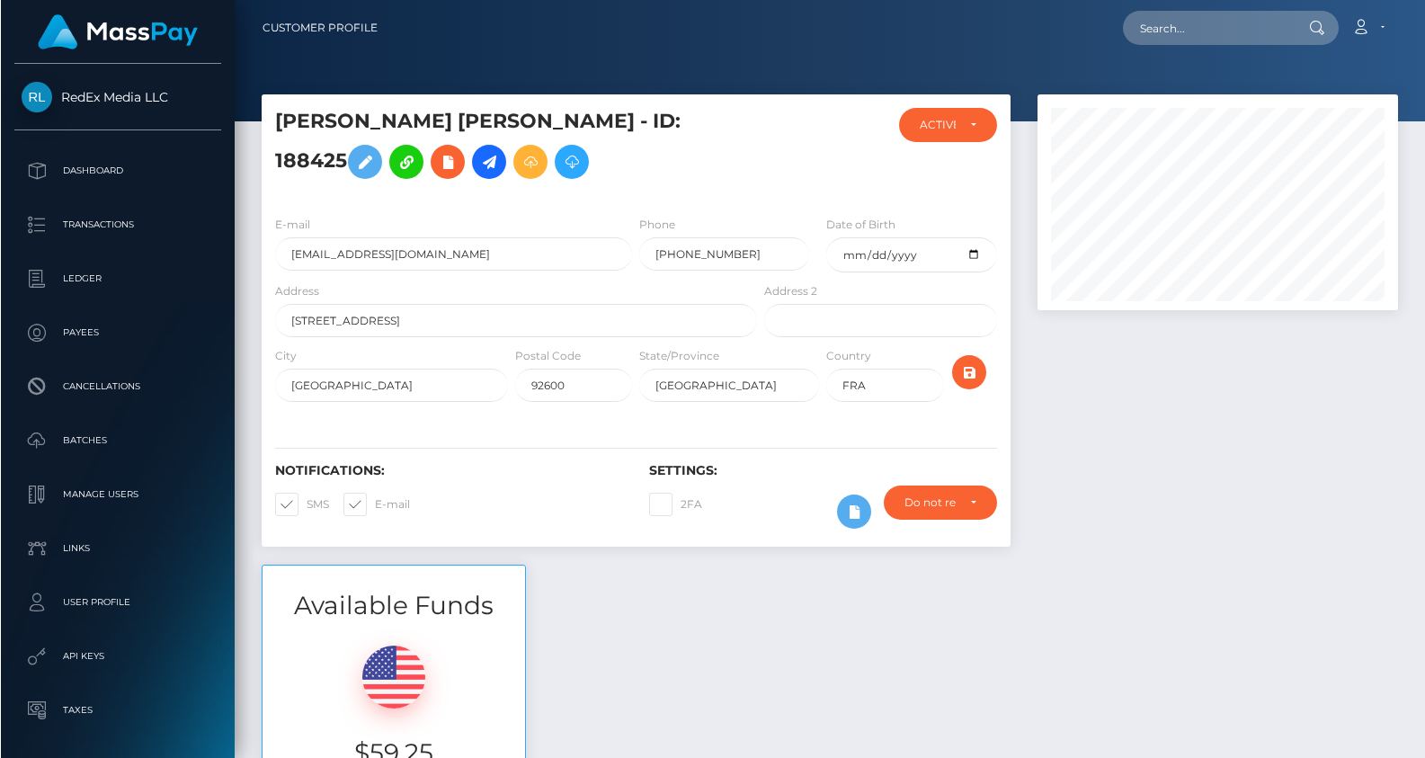
scroll to position [216, 361]
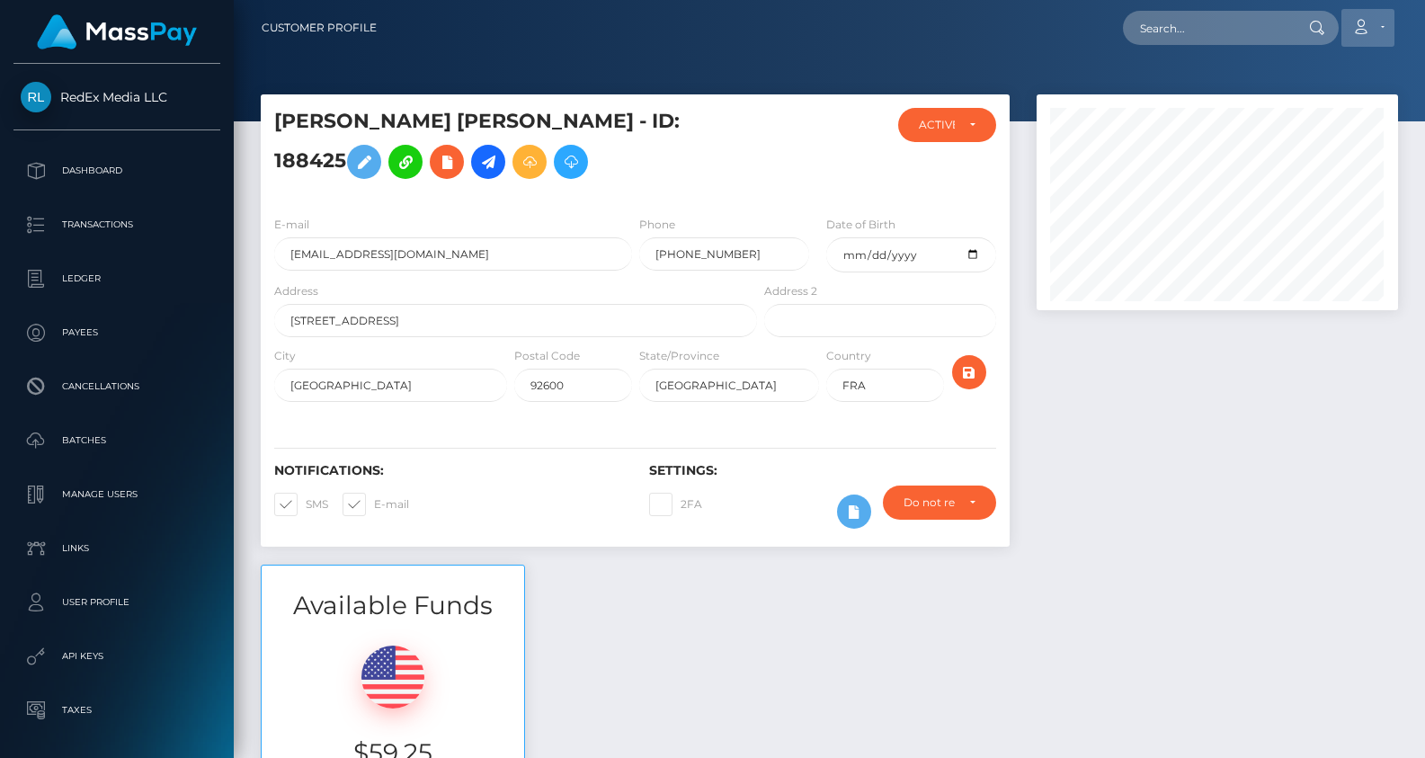
click at [1370, 11] on link "Account" at bounding box center [1367, 28] width 53 height 38
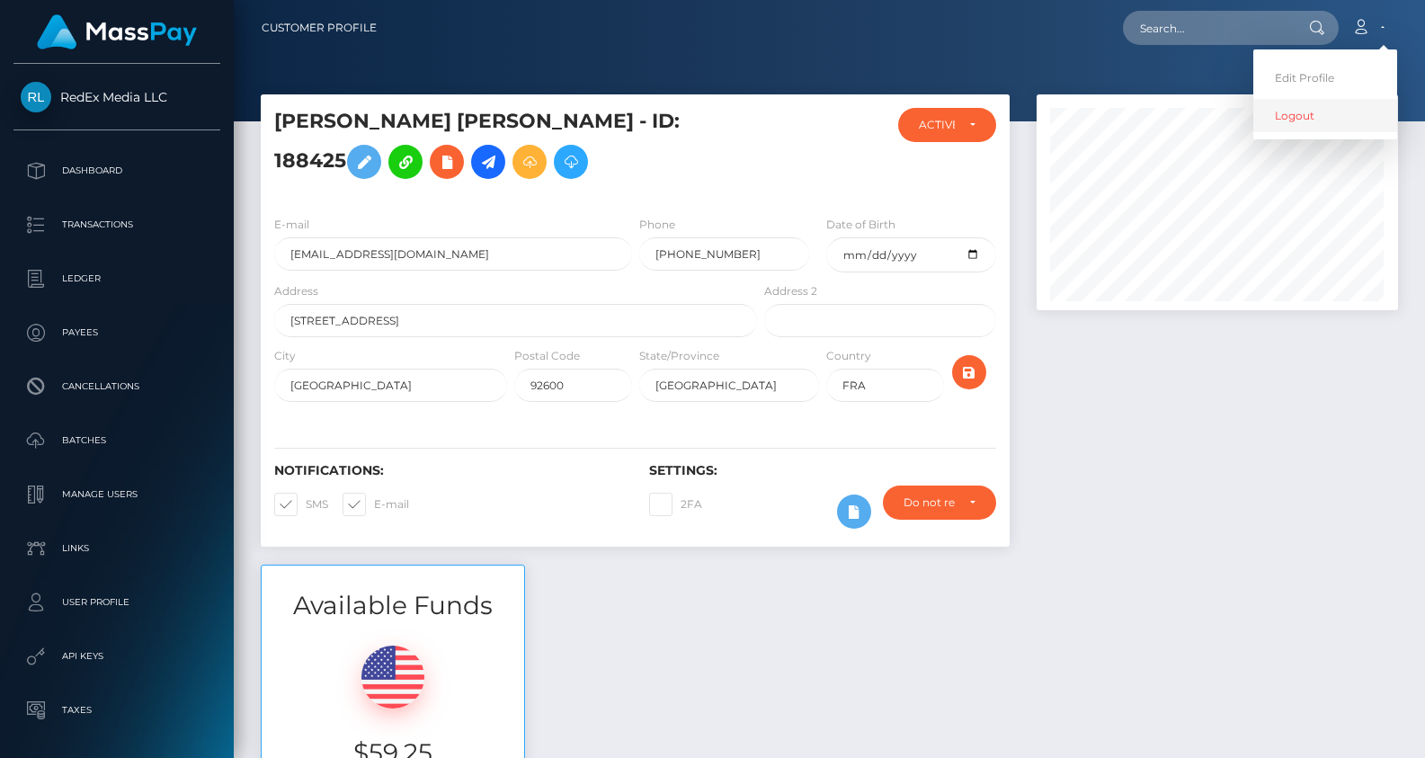
click at [1324, 115] on link "Logout" at bounding box center [1325, 115] width 144 height 33
